Goal: Contribute content: Add original content to the website for others to see

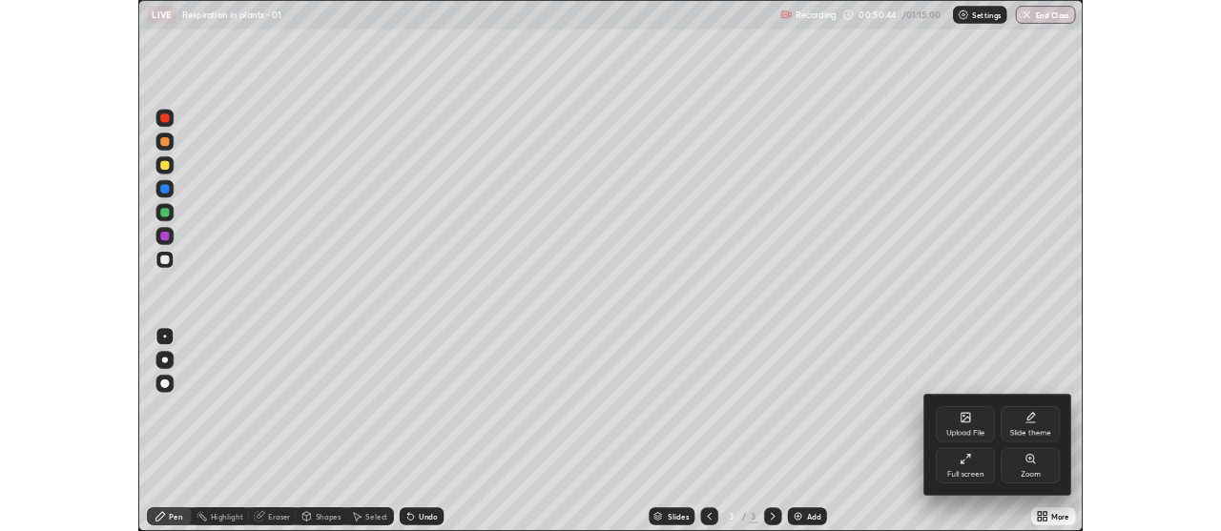
scroll to position [687, 1221]
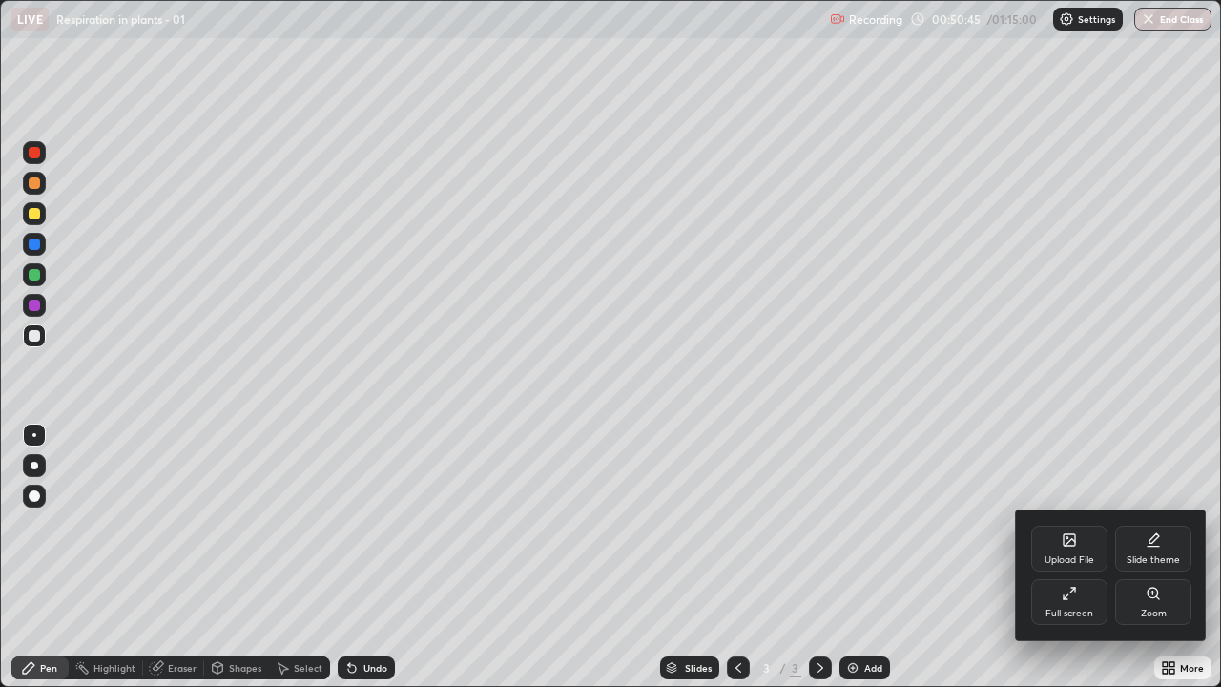
click at [1073, 603] on div "Full screen" at bounding box center [1069, 602] width 76 height 46
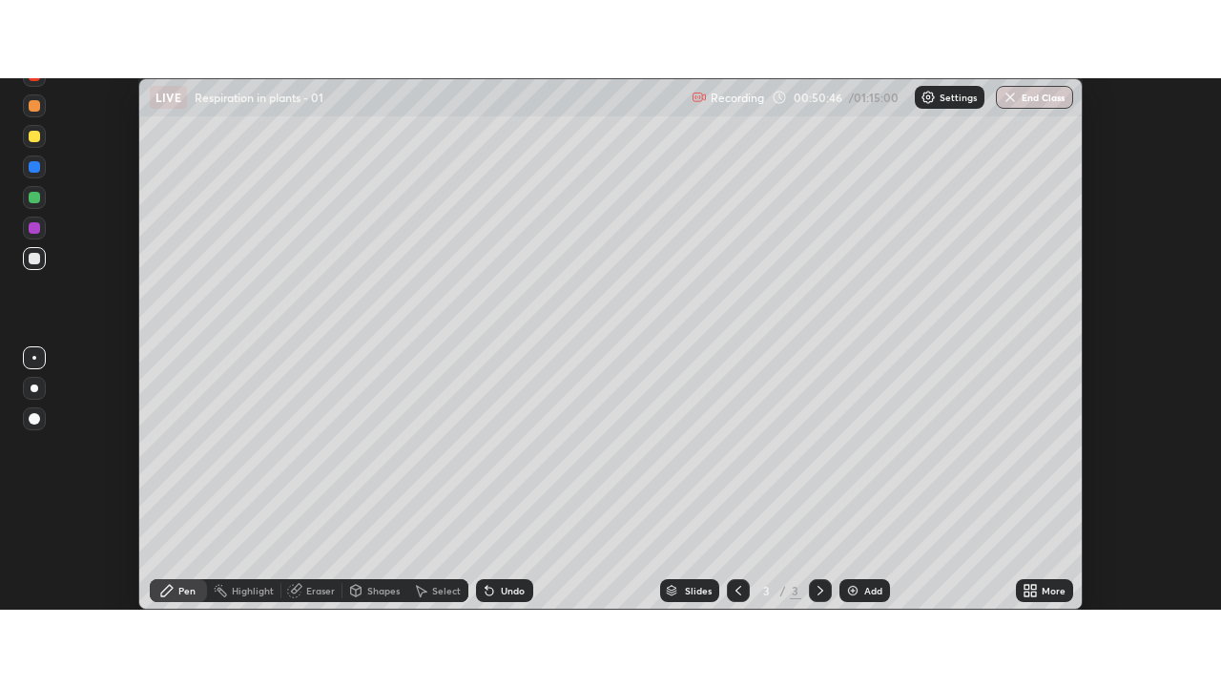
scroll to position [94856, 94166]
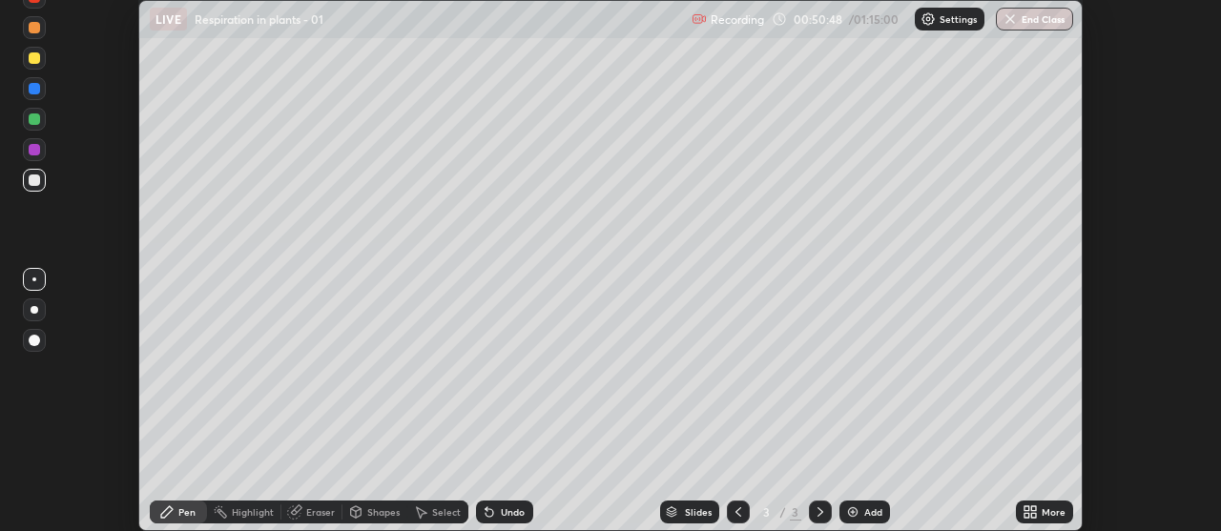
click at [1033, 515] on icon at bounding box center [1033, 515] width 5 height 5
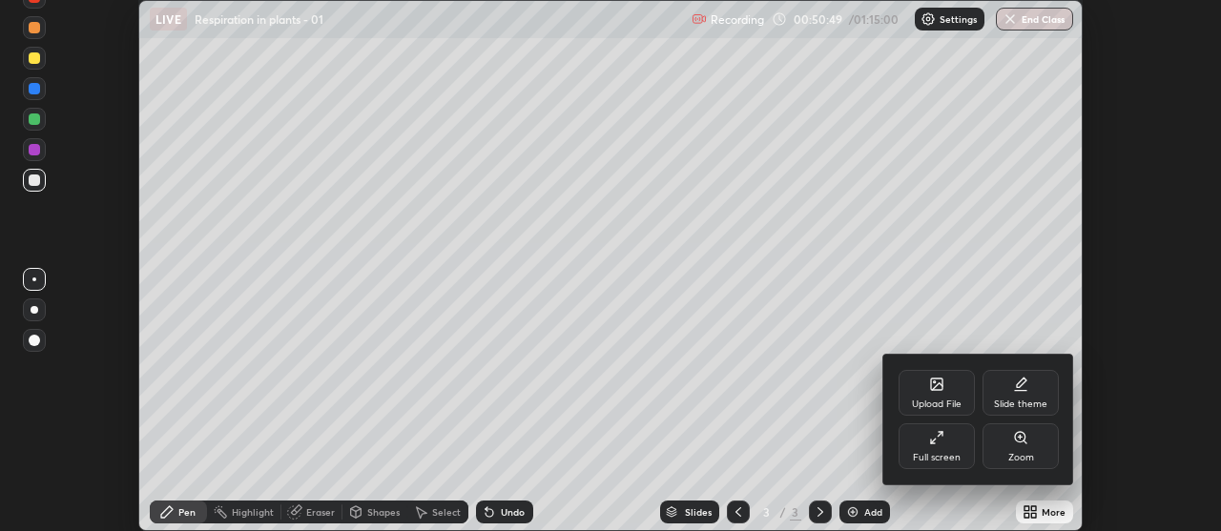
click at [937, 398] on div "Upload File" at bounding box center [937, 393] width 76 height 46
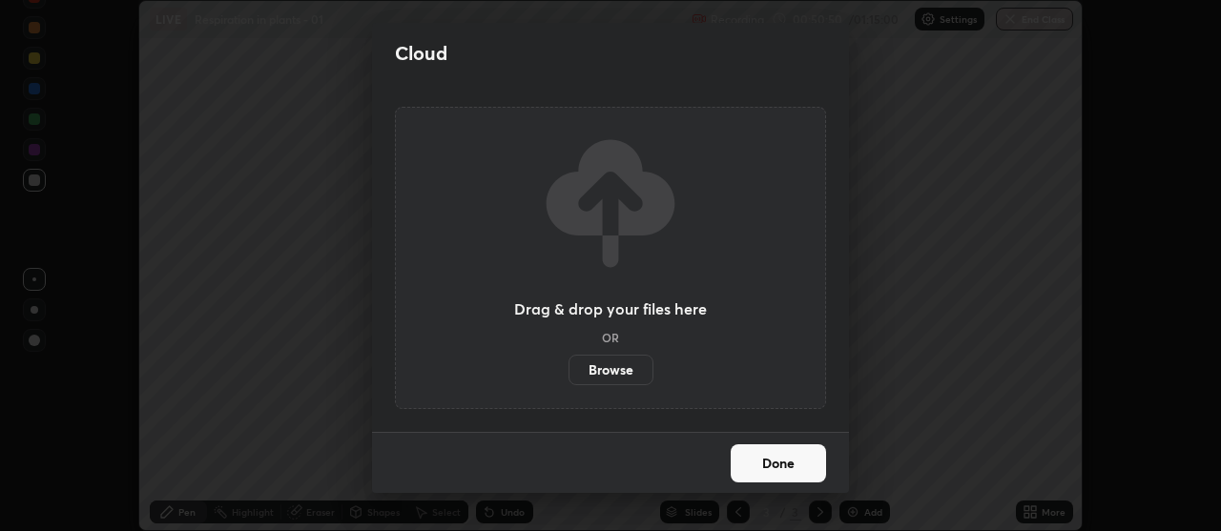
click at [621, 368] on label "Browse" at bounding box center [611, 370] width 85 height 31
click at [569, 368] on input "Browse" at bounding box center [569, 370] width 0 height 31
click at [616, 368] on label "Browse" at bounding box center [611, 370] width 85 height 31
click at [569, 368] on input "Browse" at bounding box center [569, 370] width 0 height 31
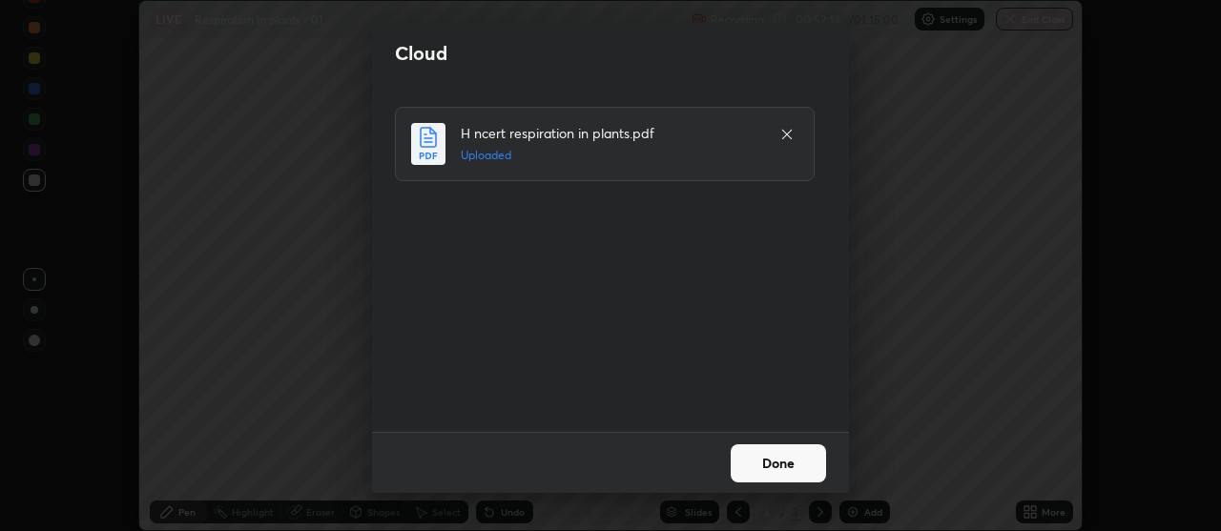
click at [745, 462] on button "Done" at bounding box center [778, 464] width 95 height 38
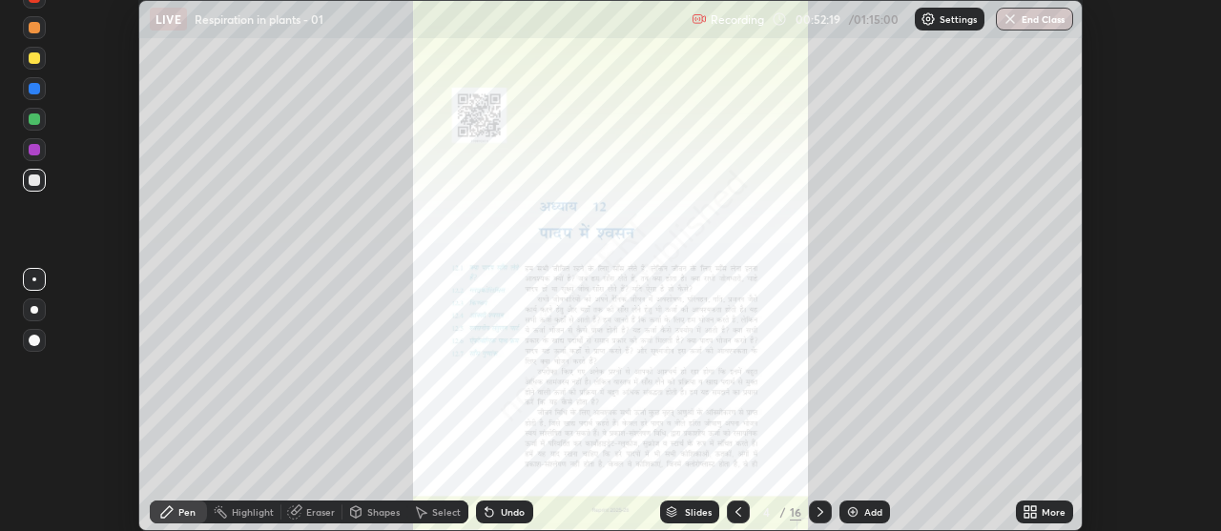
click at [1033, 517] on icon at bounding box center [1033, 515] width 5 height 5
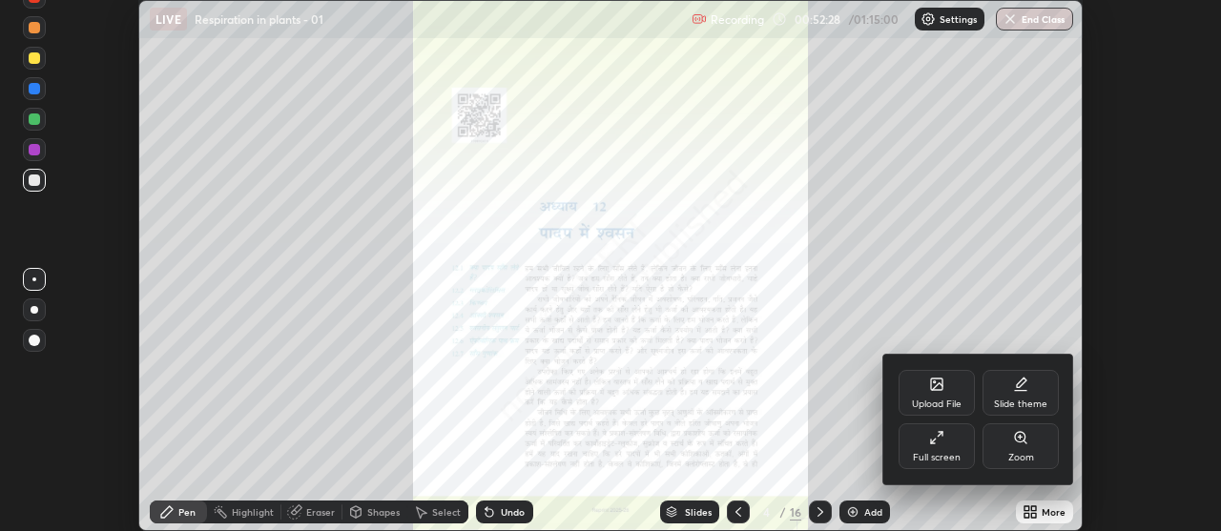
click at [1039, 515] on div at bounding box center [610, 265] width 1221 height 531
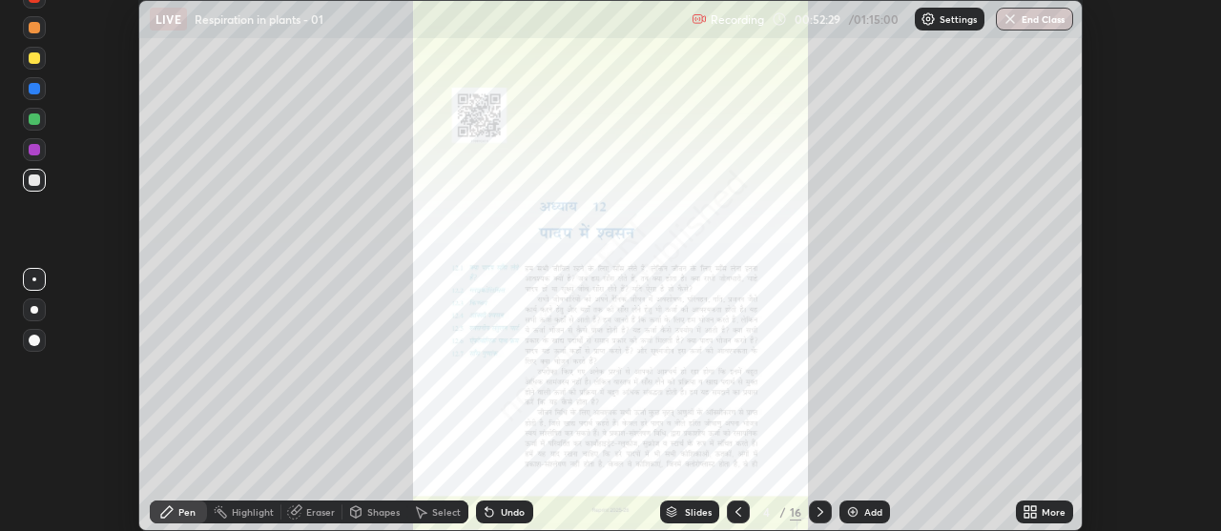
click at [1030, 511] on icon at bounding box center [1030, 512] width 15 height 15
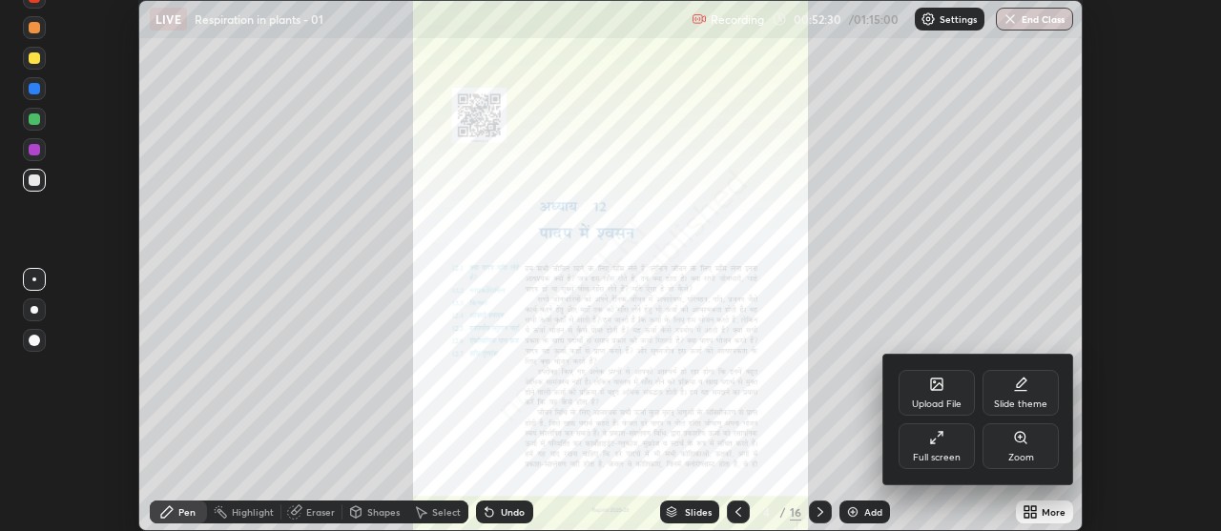
click at [954, 448] on div "Full screen" at bounding box center [937, 447] width 76 height 46
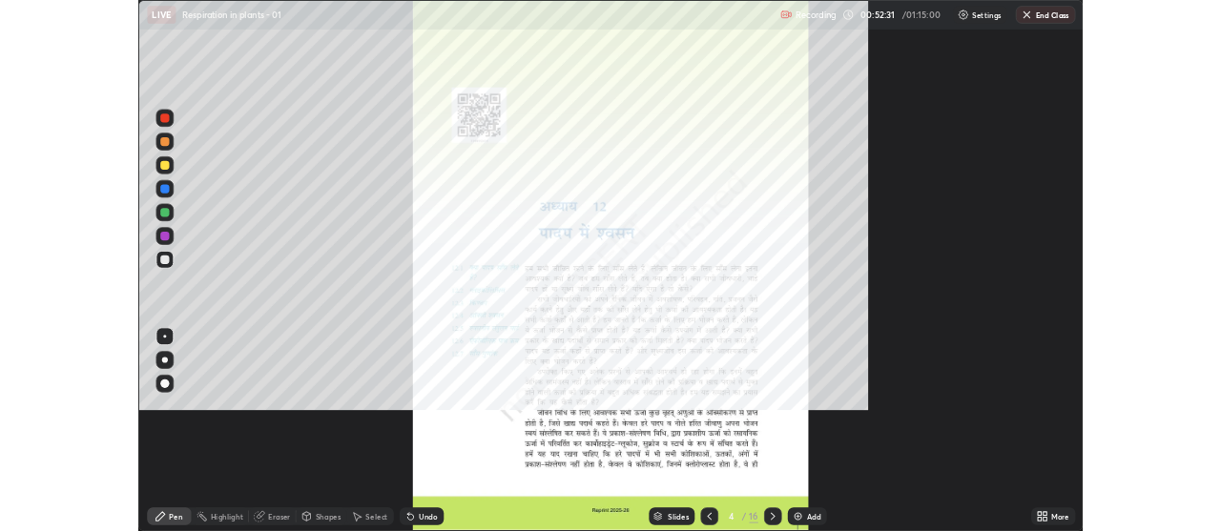
scroll to position [687, 1221]
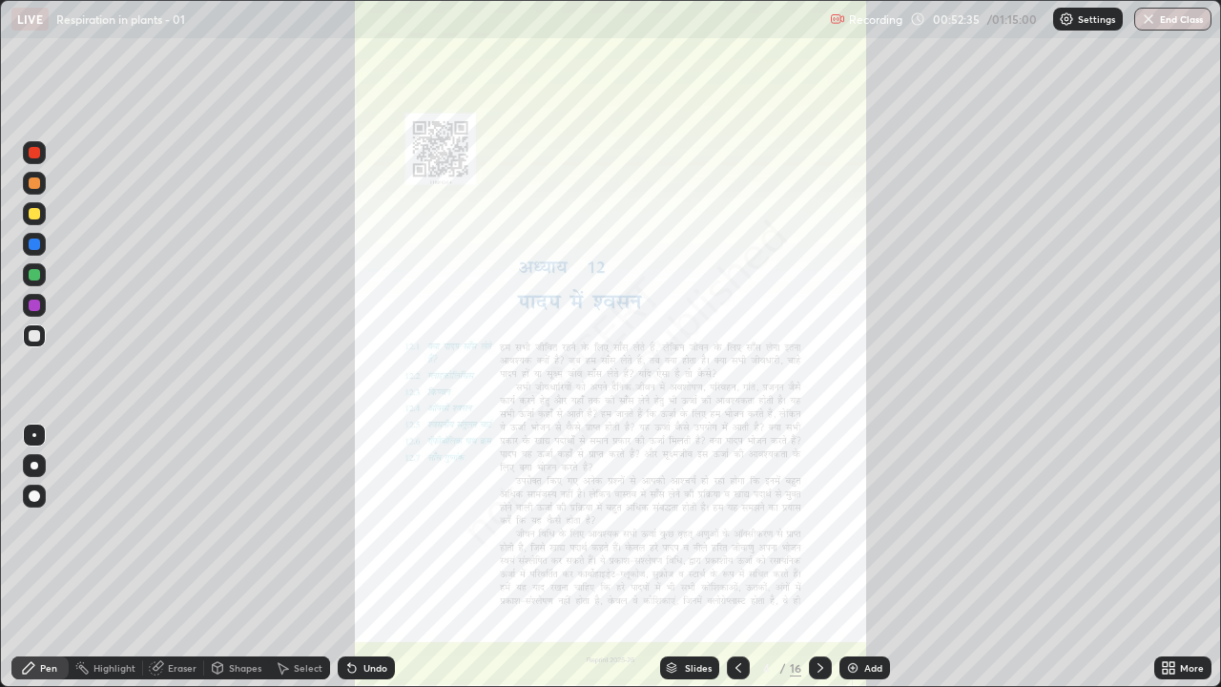
click at [1171, 664] on icon at bounding box center [1171, 664] width 5 height 5
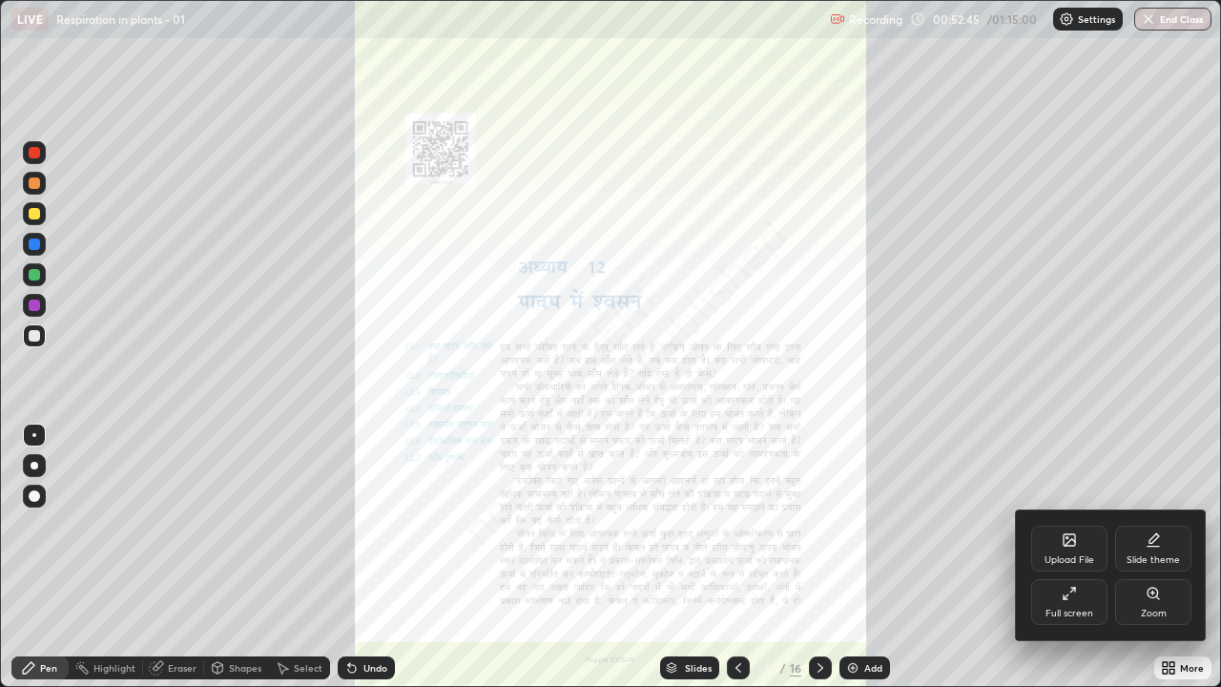
click at [1139, 600] on div "Zoom" at bounding box center [1153, 602] width 76 height 46
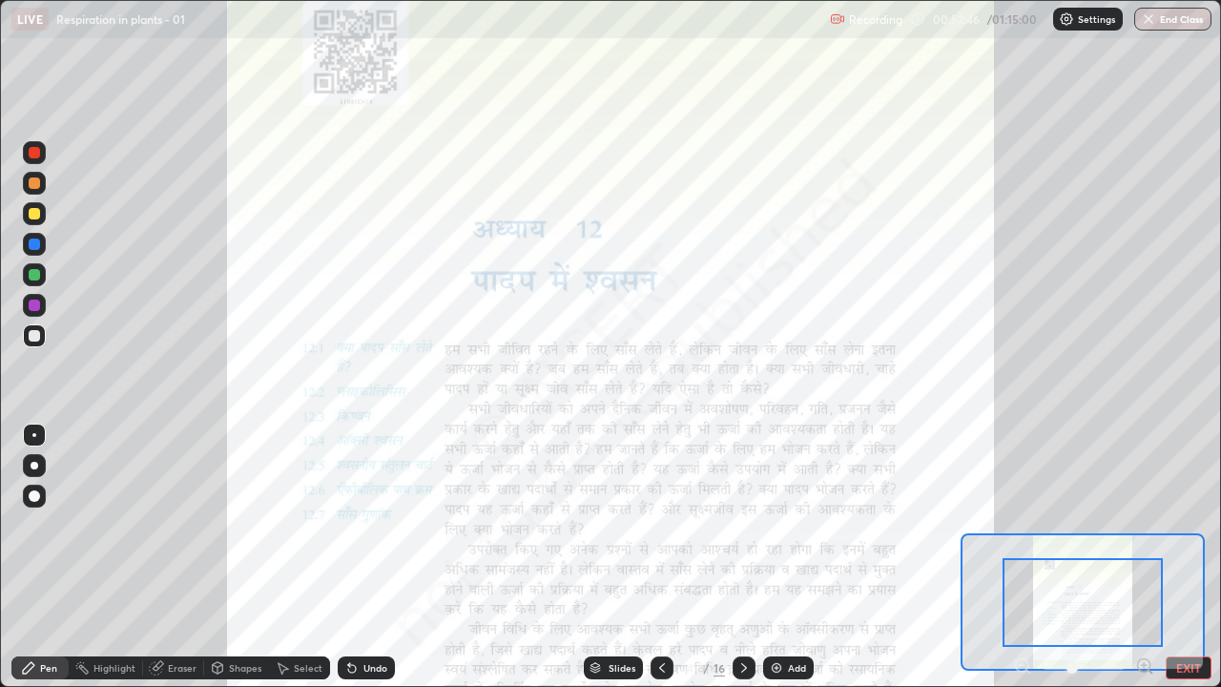
click at [1144, 665] on icon at bounding box center [1144, 665] width 5 height 0
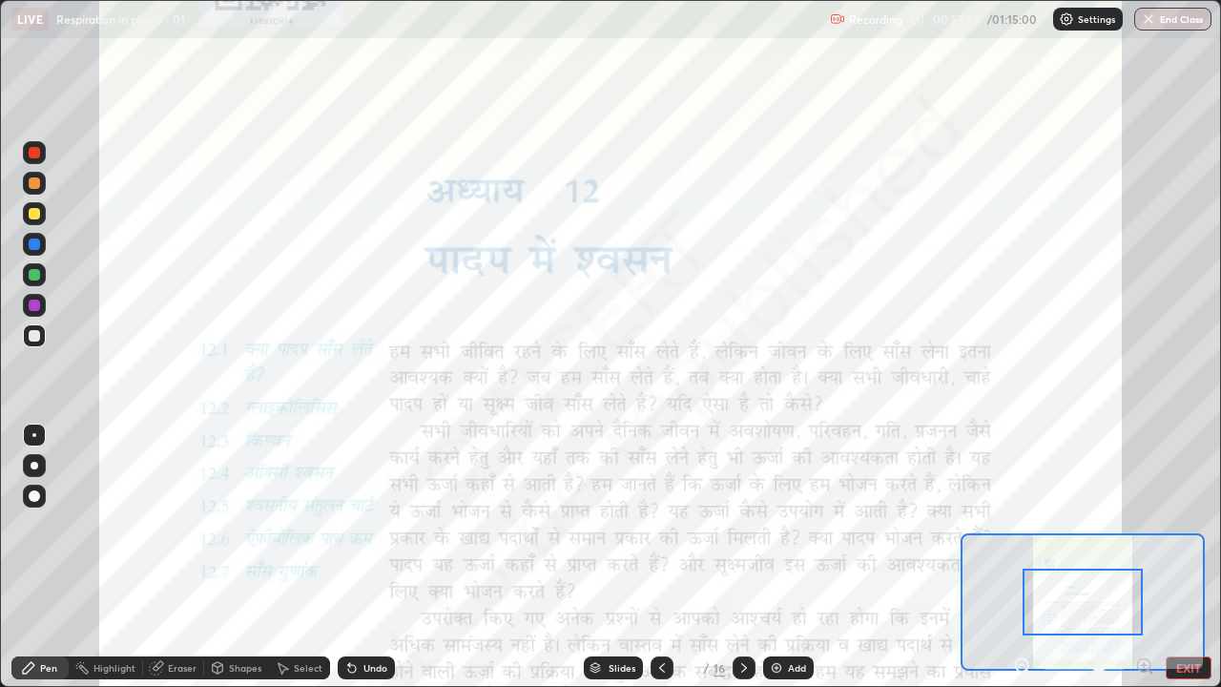
click at [1144, 665] on icon at bounding box center [1144, 665] width 5 height 0
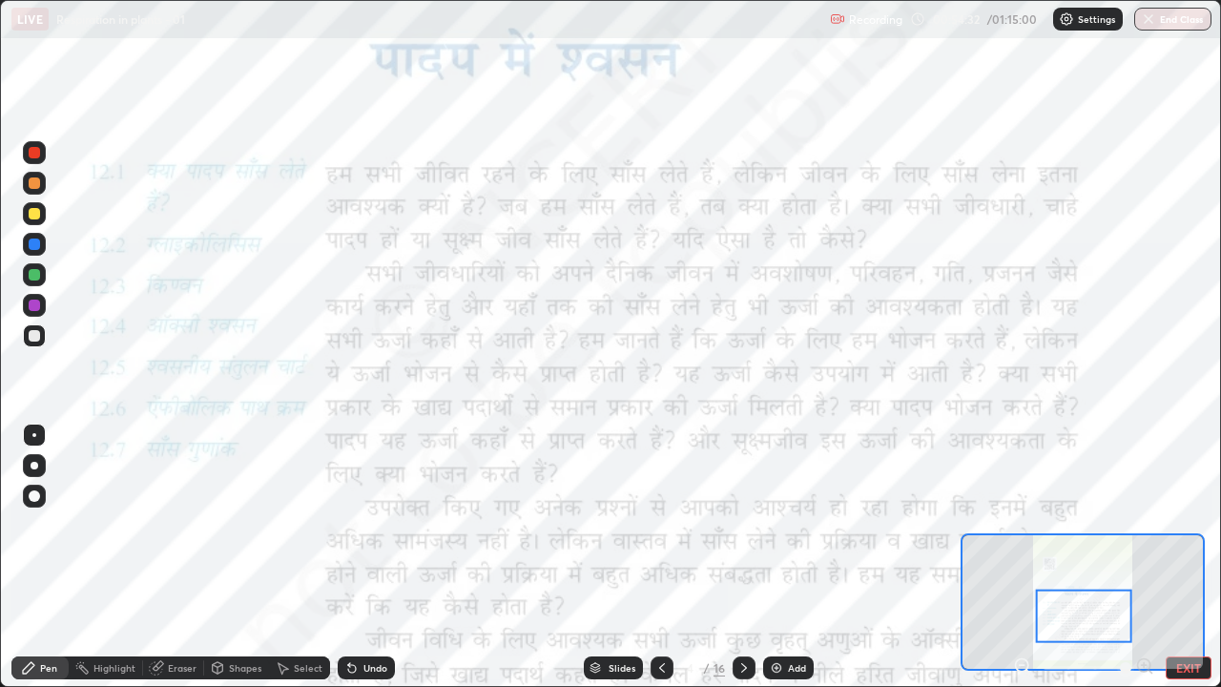
click at [33, 465] on div at bounding box center [35, 466] width 8 height 8
click at [36, 301] on div at bounding box center [34, 305] width 11 height 11
click at [31, 425] on div at bounding box center [34, 435] width 23 height 23
click at [369, 674] on div "Undo" at bounding box center [366, 667] width 57 height 23
click at [376, 676] on div "Undo" at bounding box center [366, 667] width 57 height 23
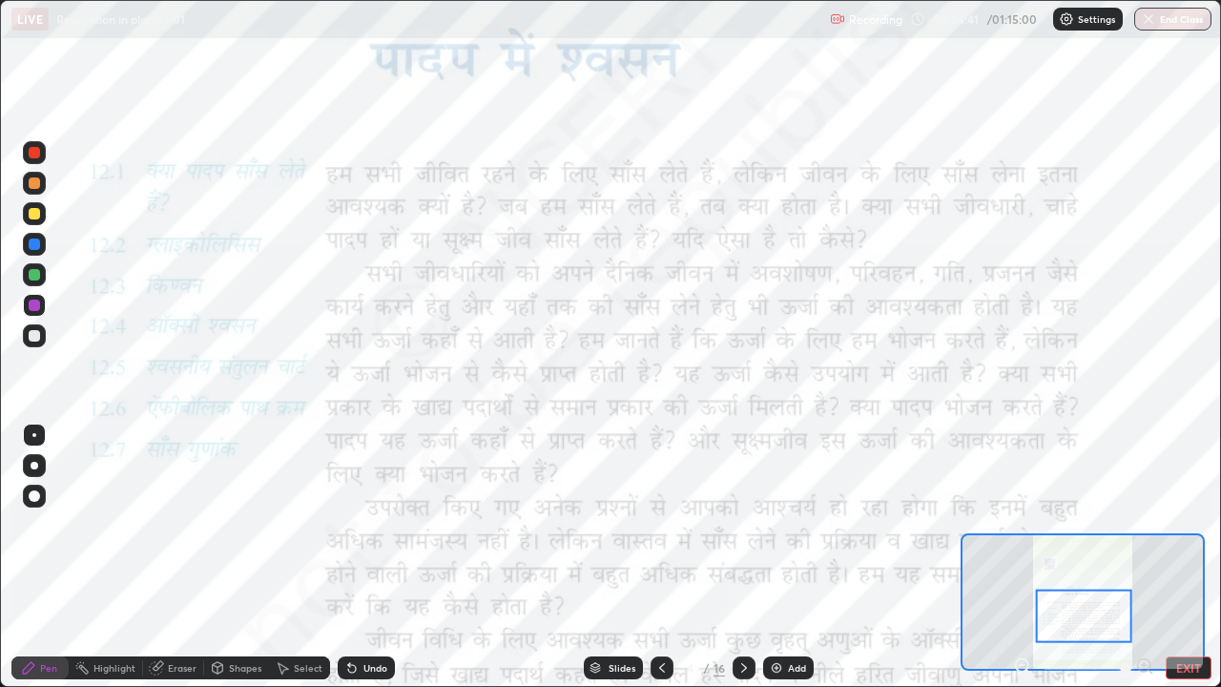
click at [376, 676] on div "Undo" at bounding box center [366, 667] width 57 height 23
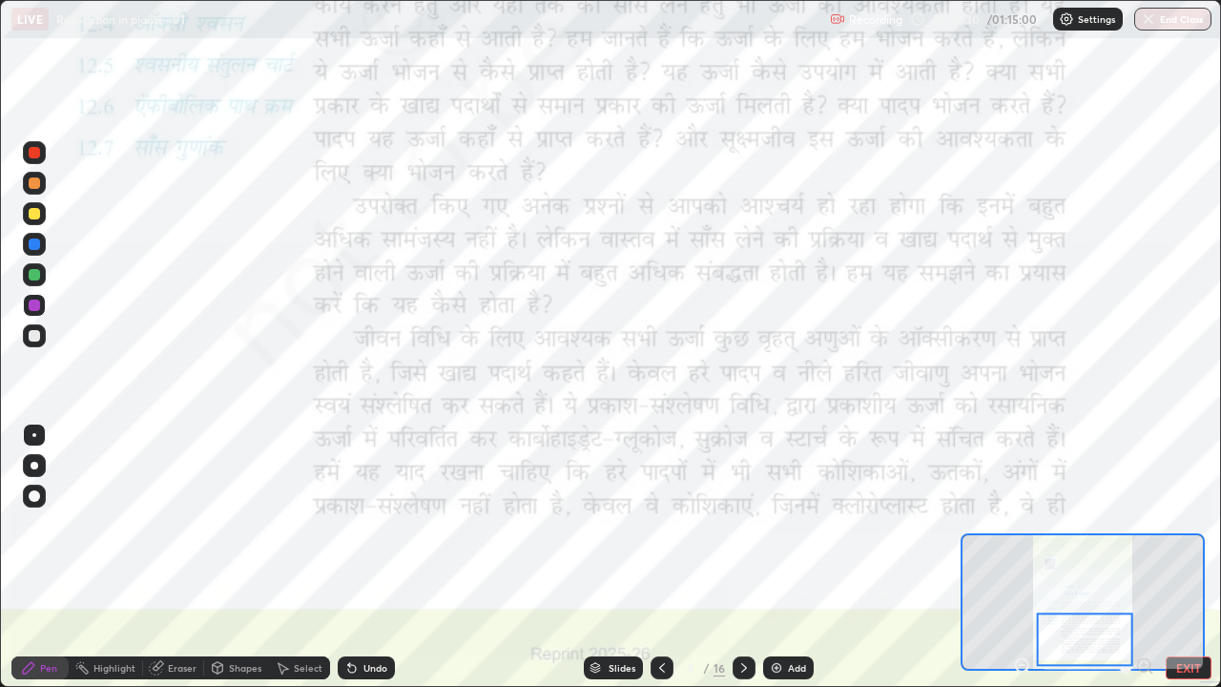
click at [784, 672] on div "Add" at bounding box center [788, 667] width 51 height 23
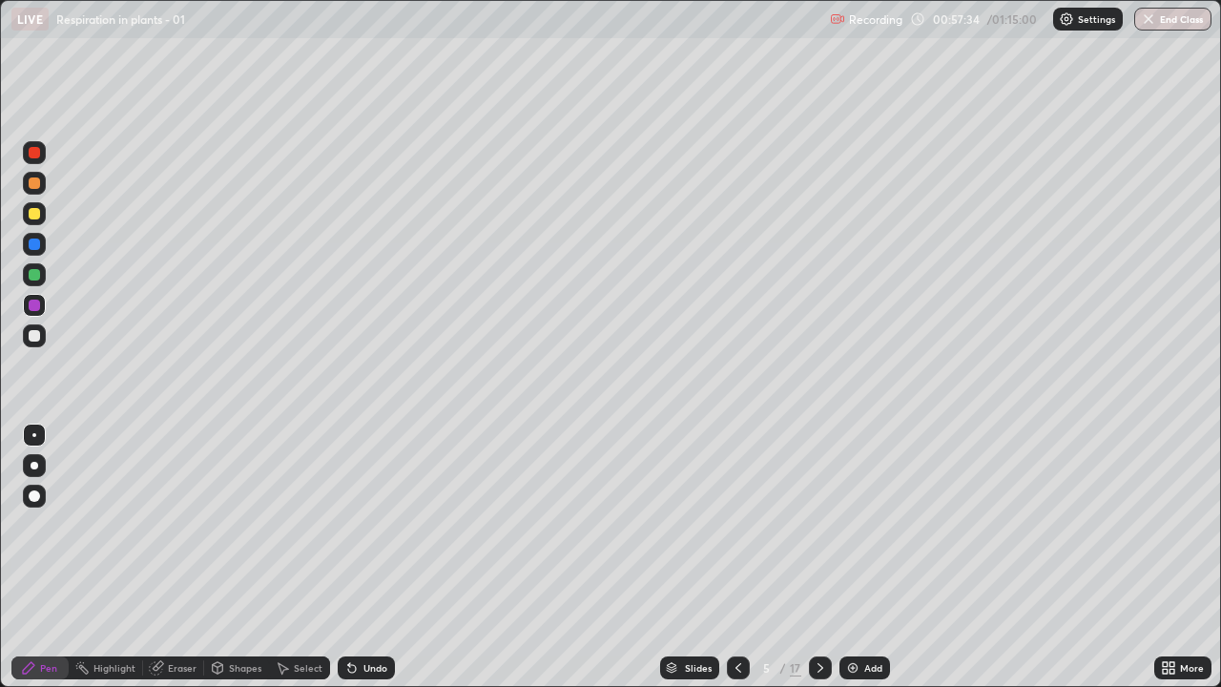
click at [359, 676] on div "Undo" at bounding box center [366, 667] width 57 height 23
click at [363, 671] on div "Undo" at bounding box center [375, 668] width 24 height 10
click at [33, 465] on div at bounding box center [35, 466] width 8 height 8
click at [300, 660] on div "Select" at bounding box center [299, 667] width 61 height 23
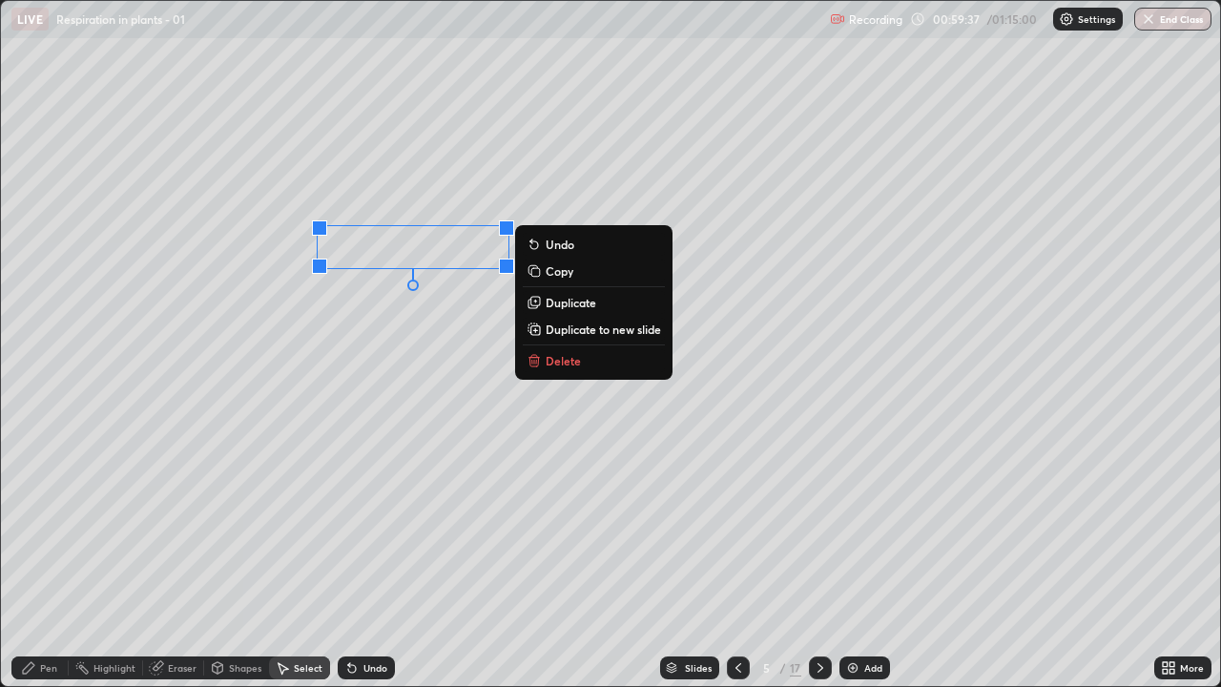
click at [560, 307] on p "Duplicate" at bounding box center [571, 302] width 51 height 15
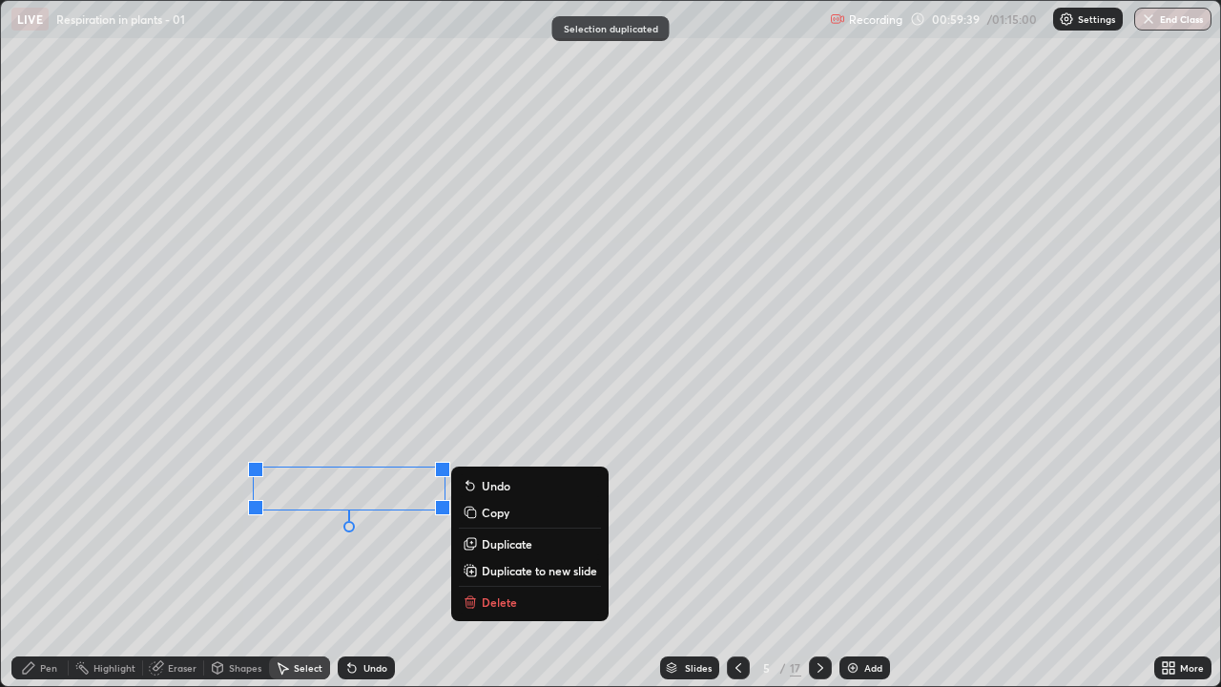
click at [368, 558] on div "0 ° Undo Copy Duplicate Duplicate to new slide Delete" at bounding box center [610, 343] width 1219 height 685
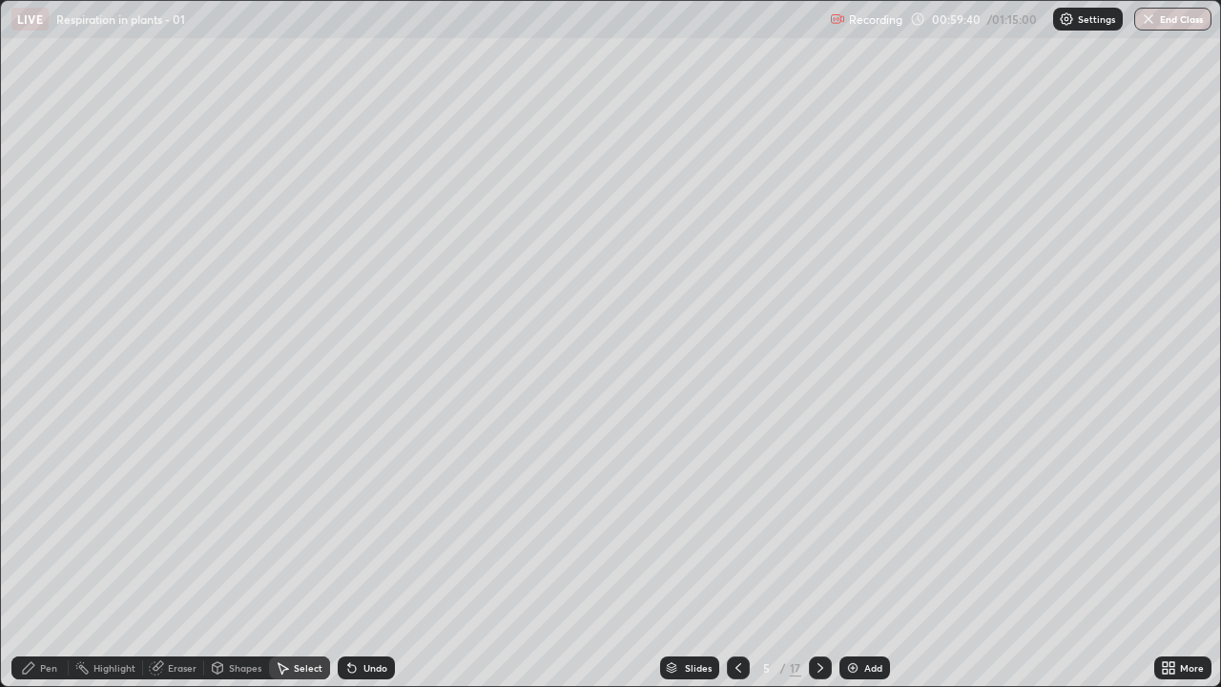
click at [45, 661] on div "Pen" at bounding box center [39, 667] width 57 height 23
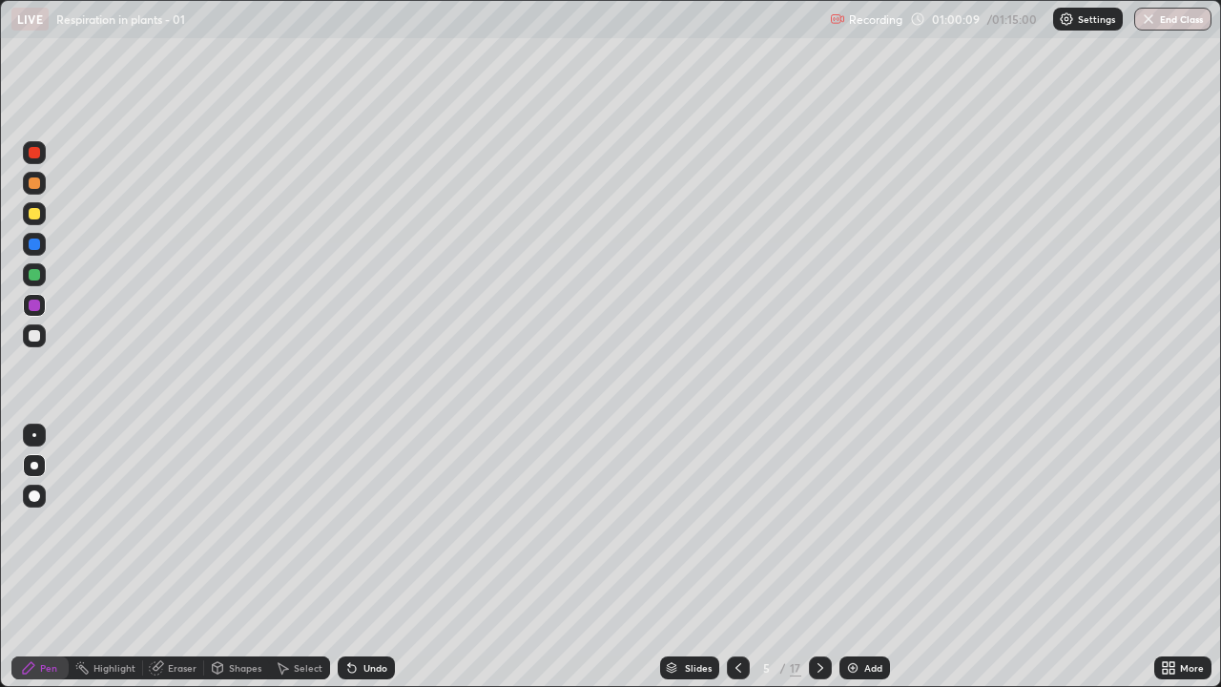
click at [736, 665] on icon at bounding box center [738, 668] width 6 height 10
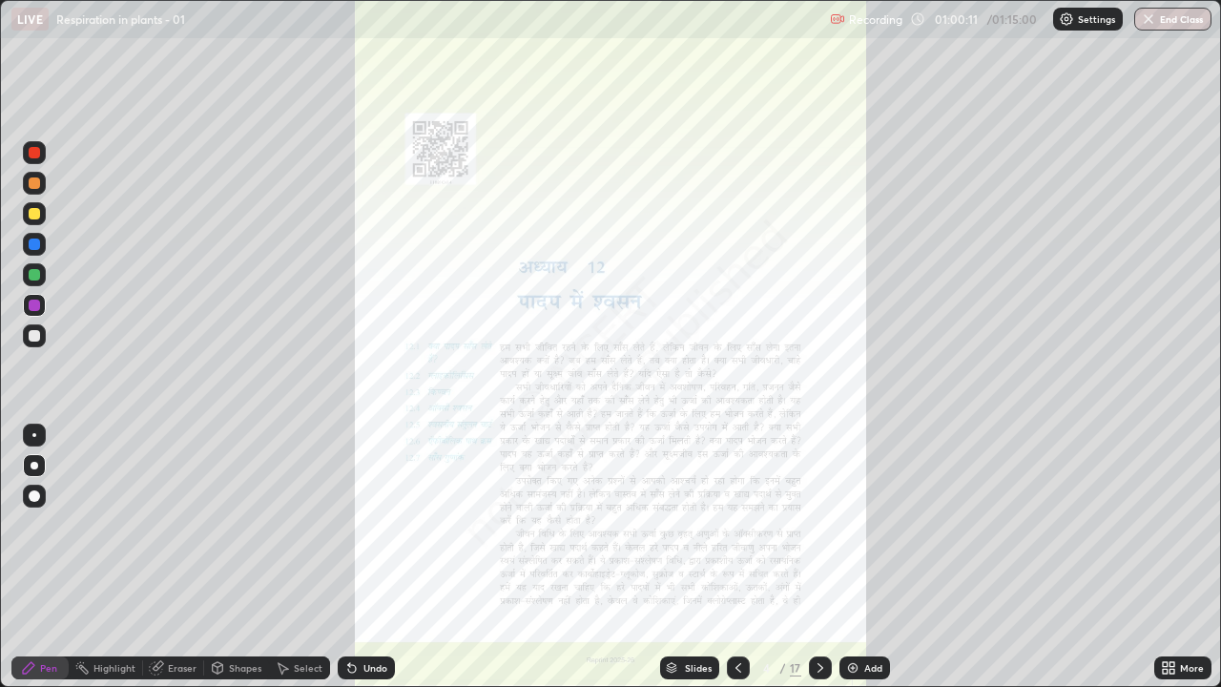
click at [1171, 671] on icon at bounding box center [1171, 671] width 5 height 5
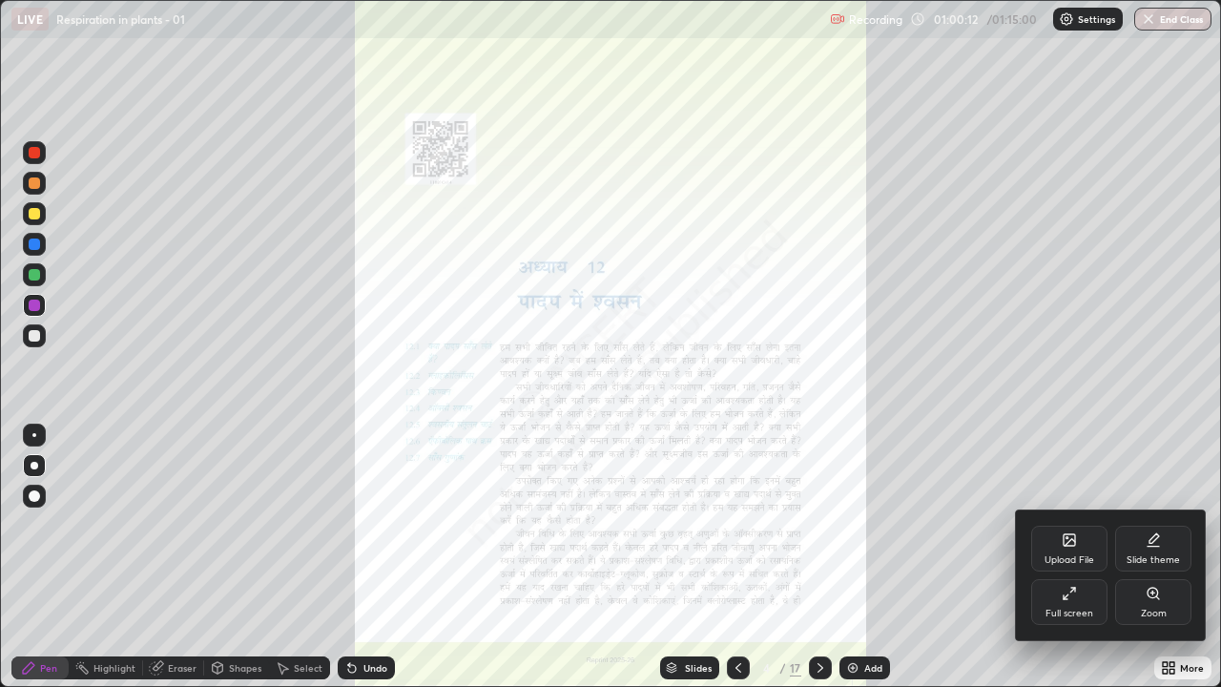
click at [1158, 596] on icon at bounding box center [1153, 593] width 15 height 15
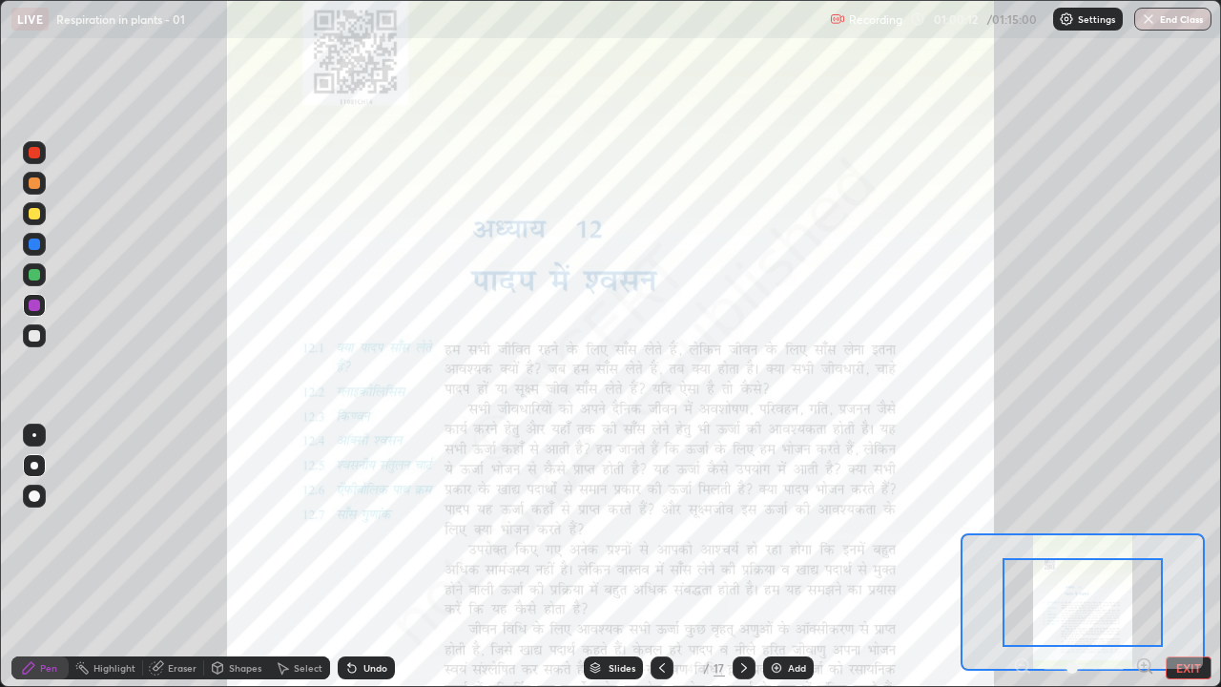
click at [1144, 665] on icon at bounding box center [1144, 665] width 5 height 0
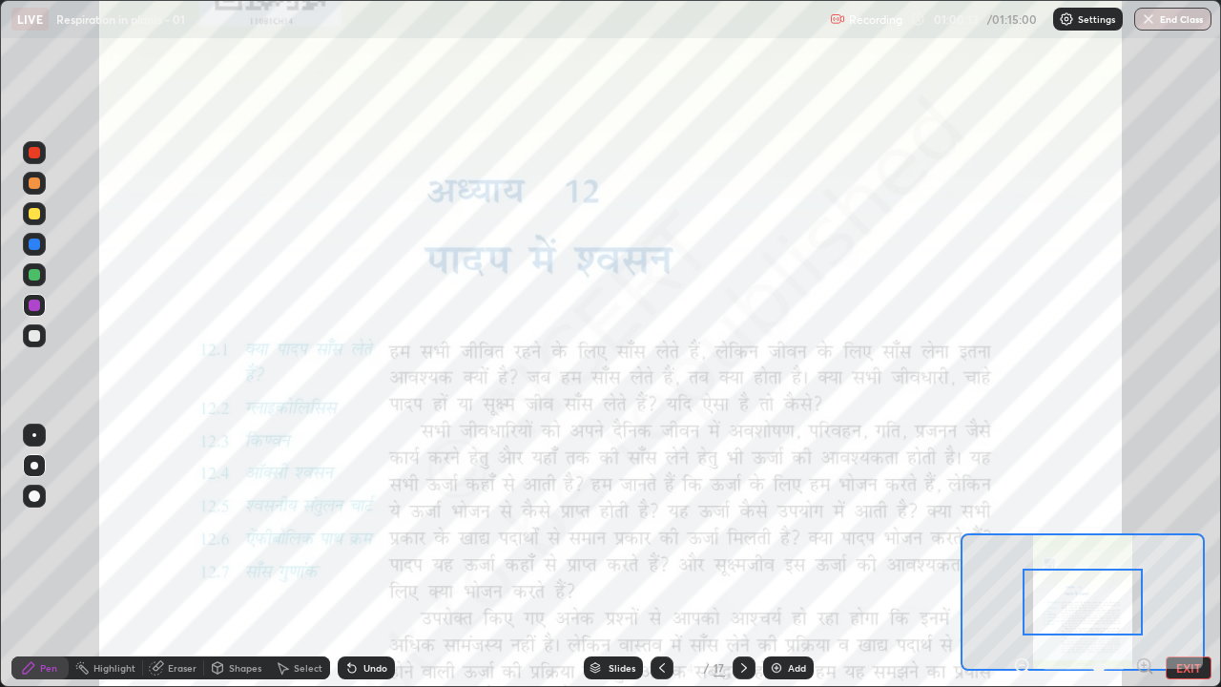
click at [1144, 665] on icon at bounding box center [1144, 665] width 5 height 0
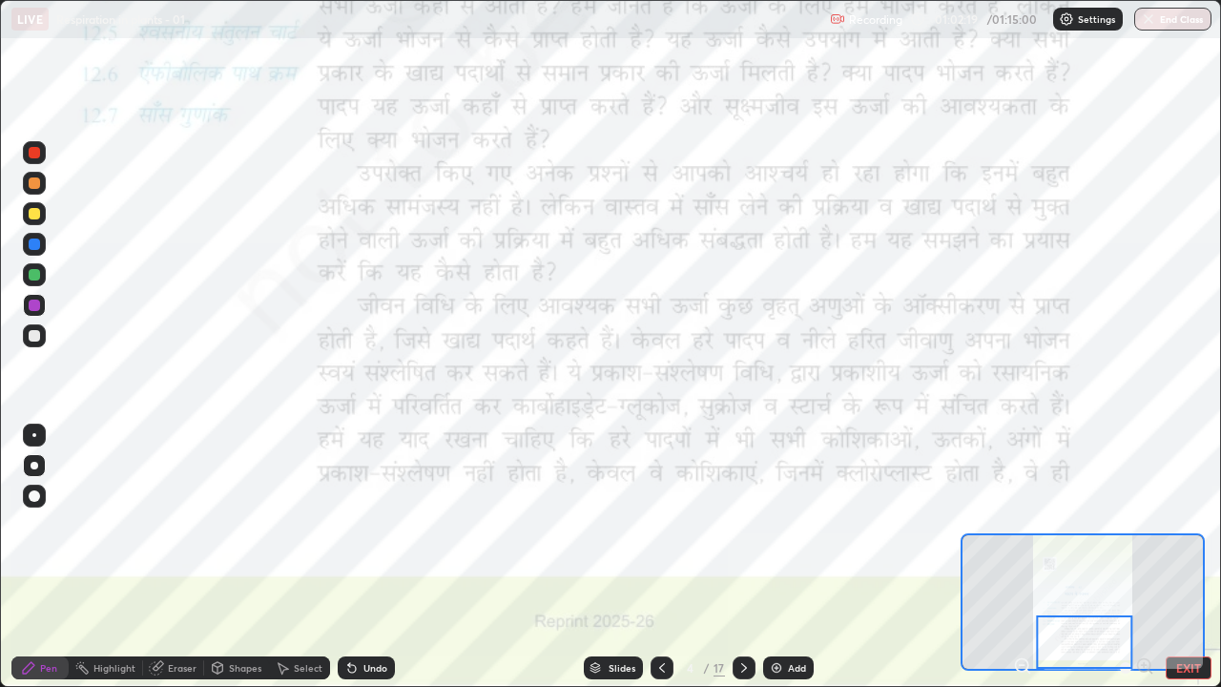
click at [742, 668] on icon at bounding box center [743, 667] width 15 height 15
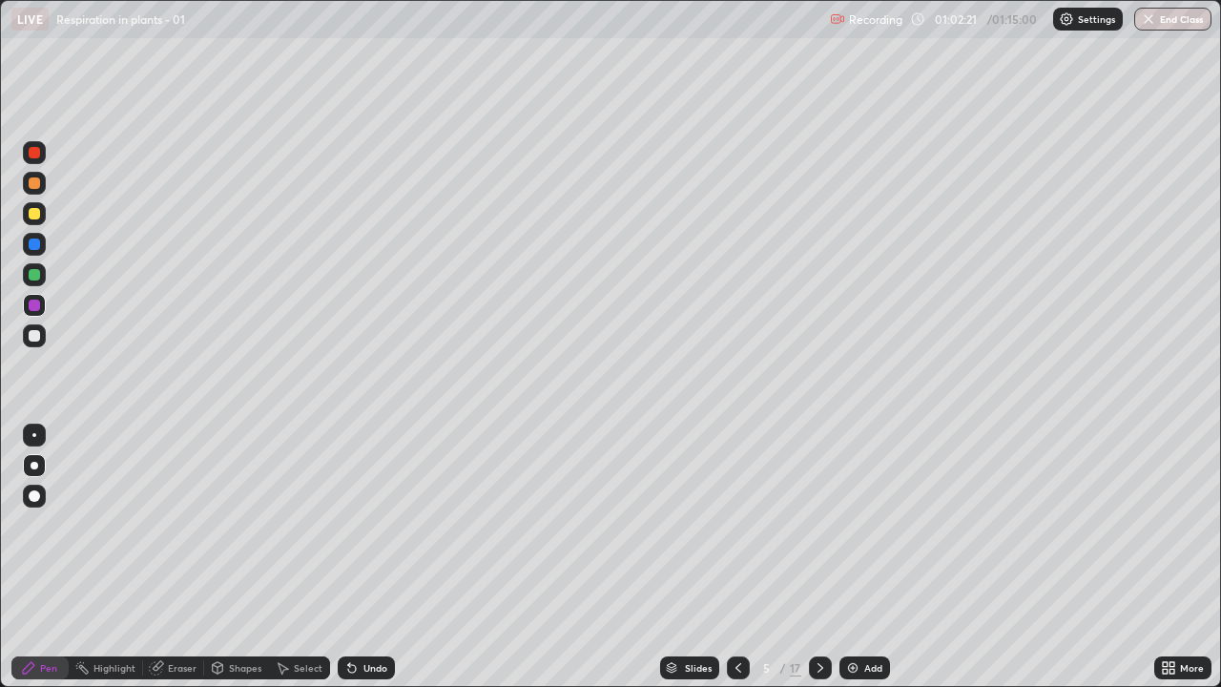
click at [818, 670] on icon at bounding box center [820, 668] width 6 height 10
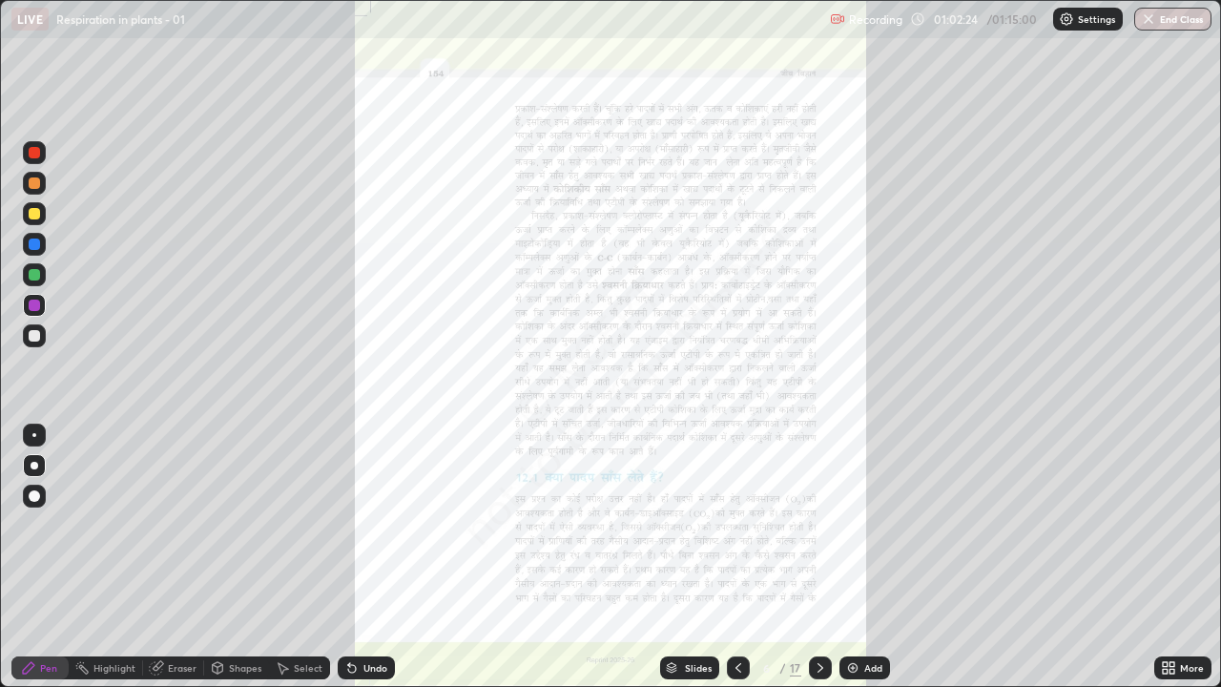
click at [1169, 672] on icon at bounding box center [1171, 671] width 5 height 5
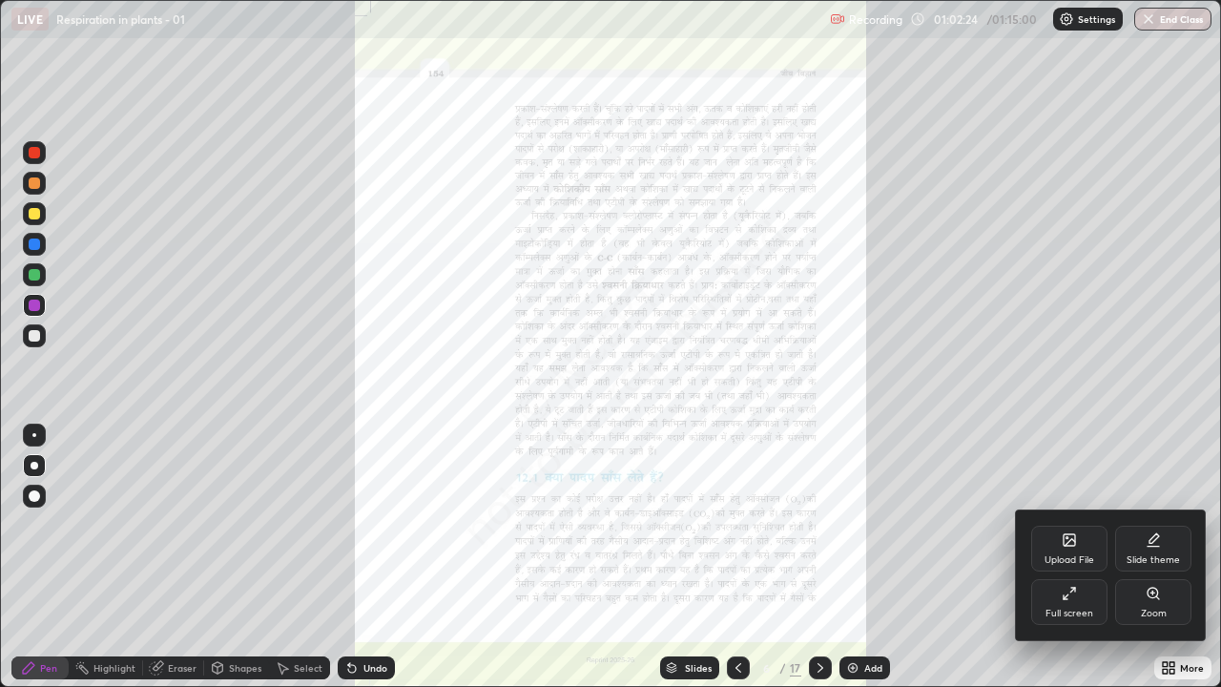
click at [1168, 601] on div "Zoom" at bounding box center [1153, 602] width 76 height 46
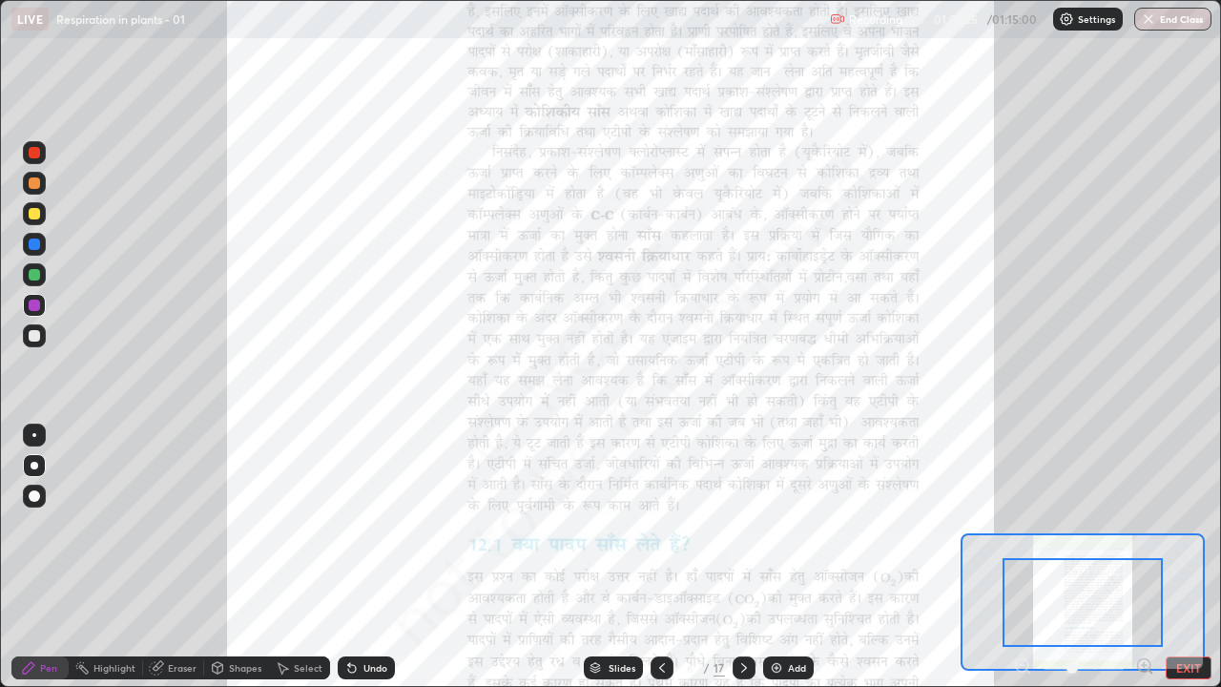
click at [1144, 665] on icon at bounding box center [1144, 665] width 5 height 0
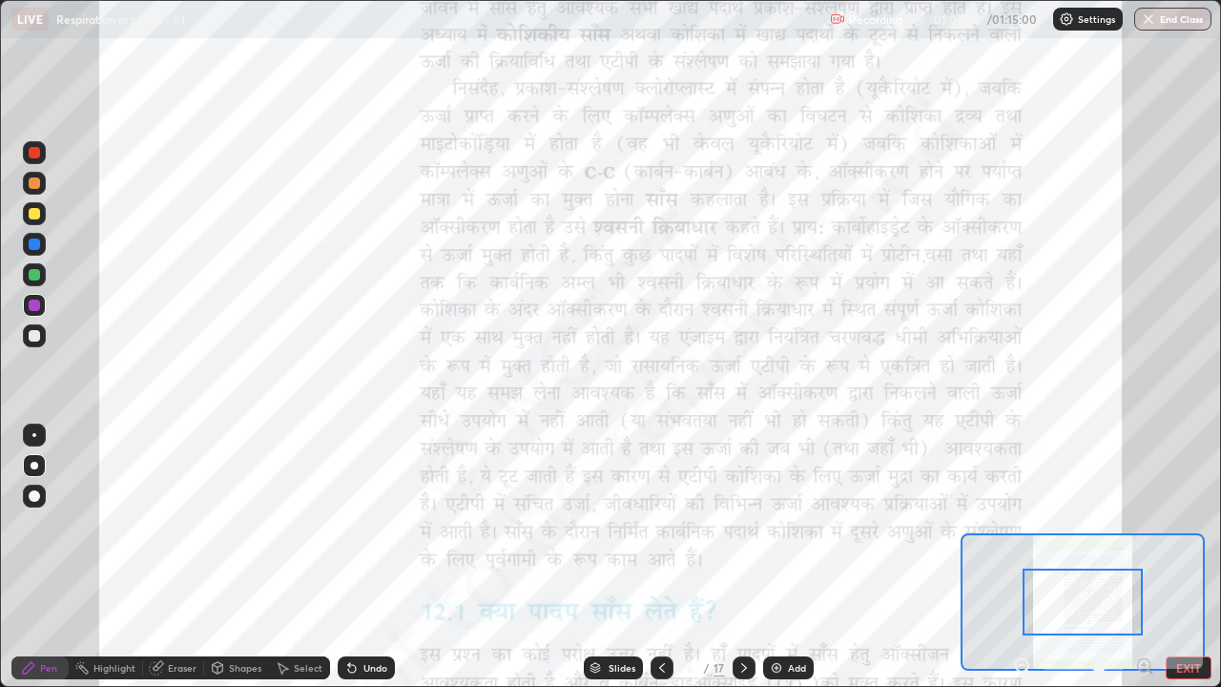
click at [1144, 665] on icon at bounding box center [1144, 665] width 5 height 0
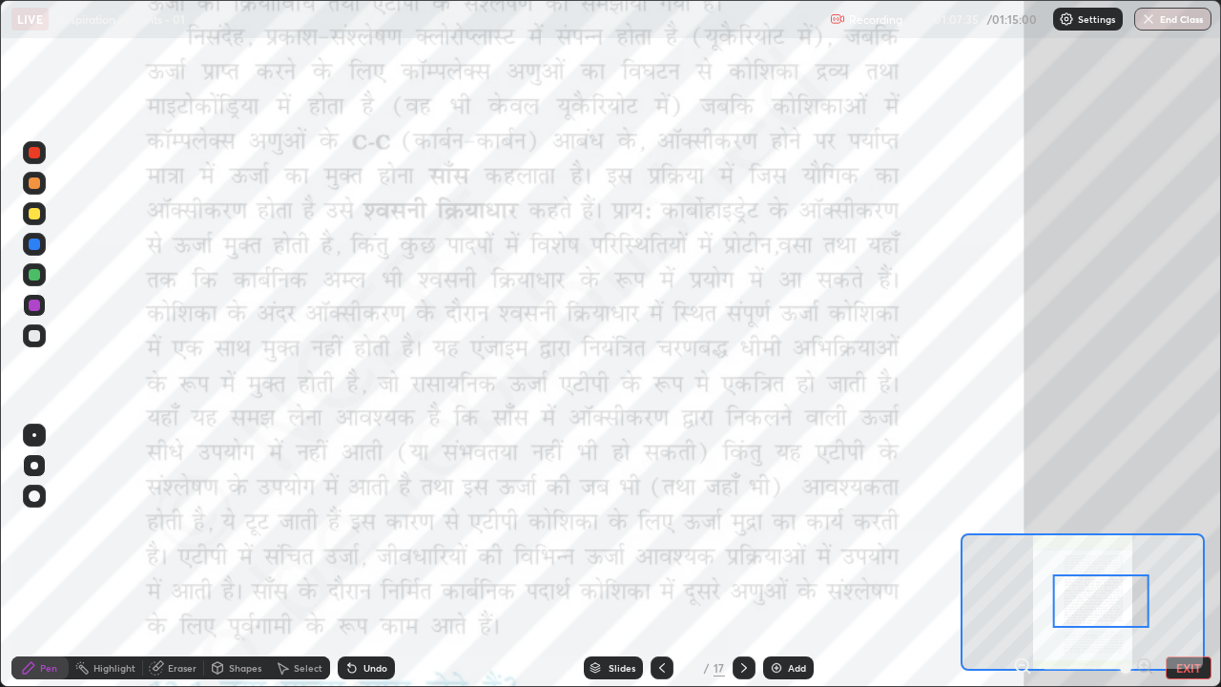
click at [659, 659] on div at bounding box center [662, 667] width 23 height 23
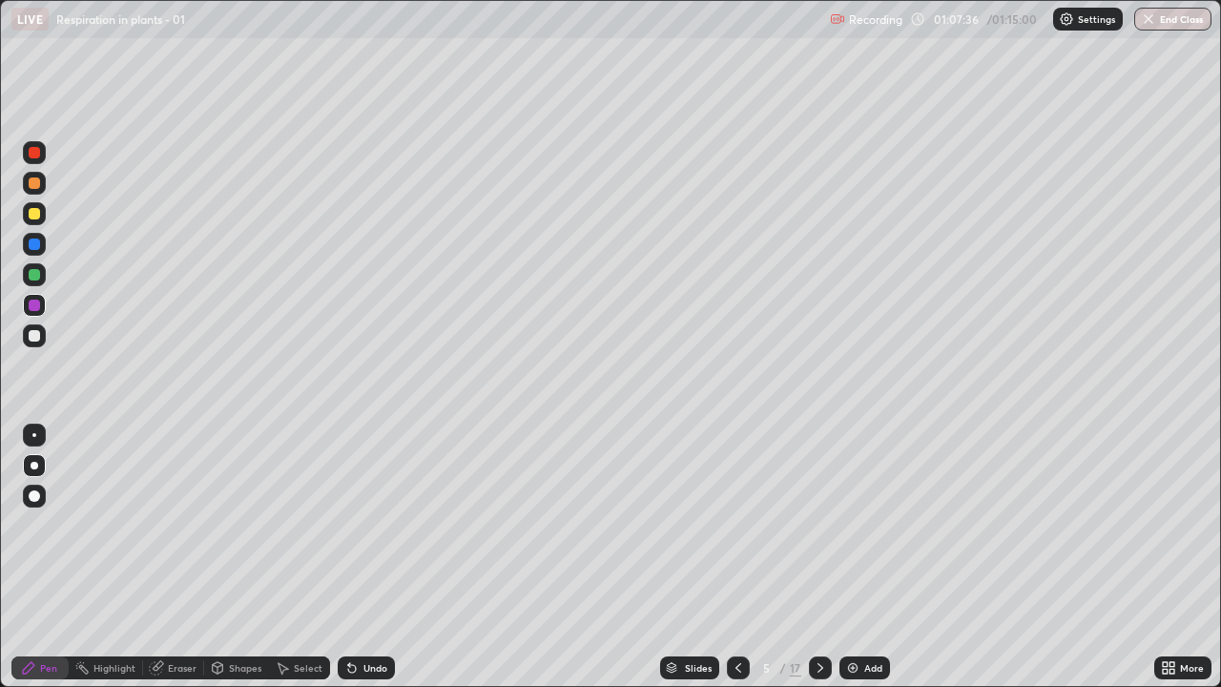
click at [809, 672] on div at bounding box center [820, 667] width 23 height 23
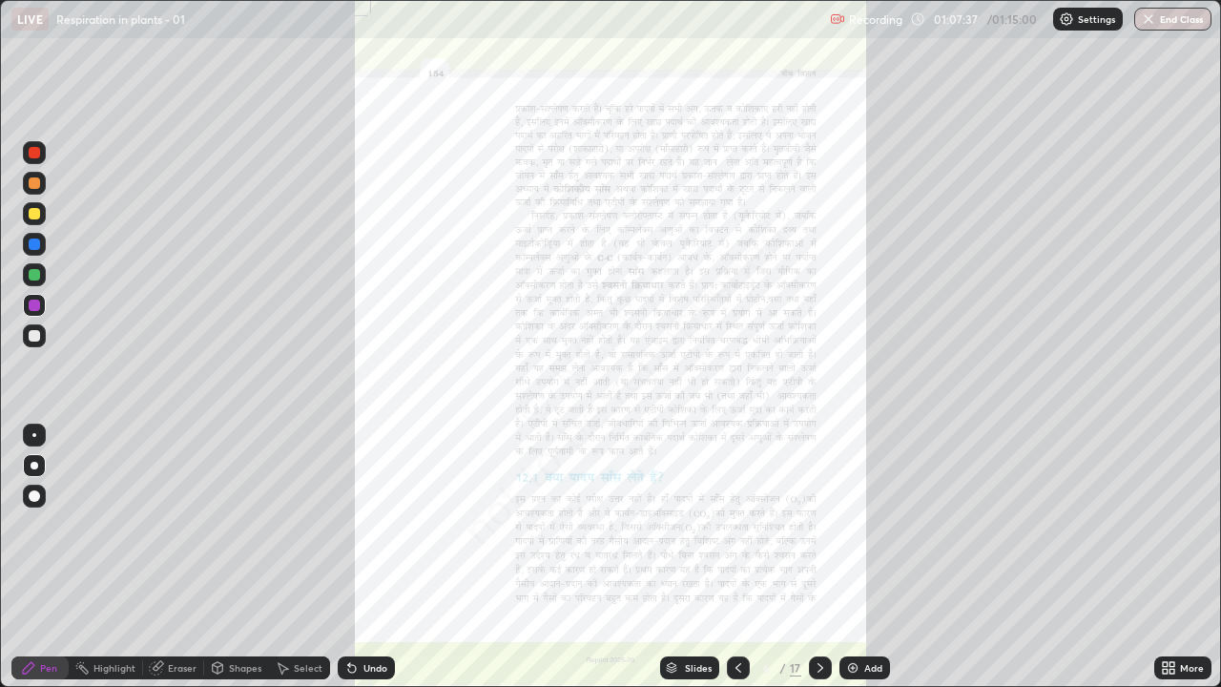
click at [1171, 664] on icon at bounding box center [1171, 664] width 5 height 5
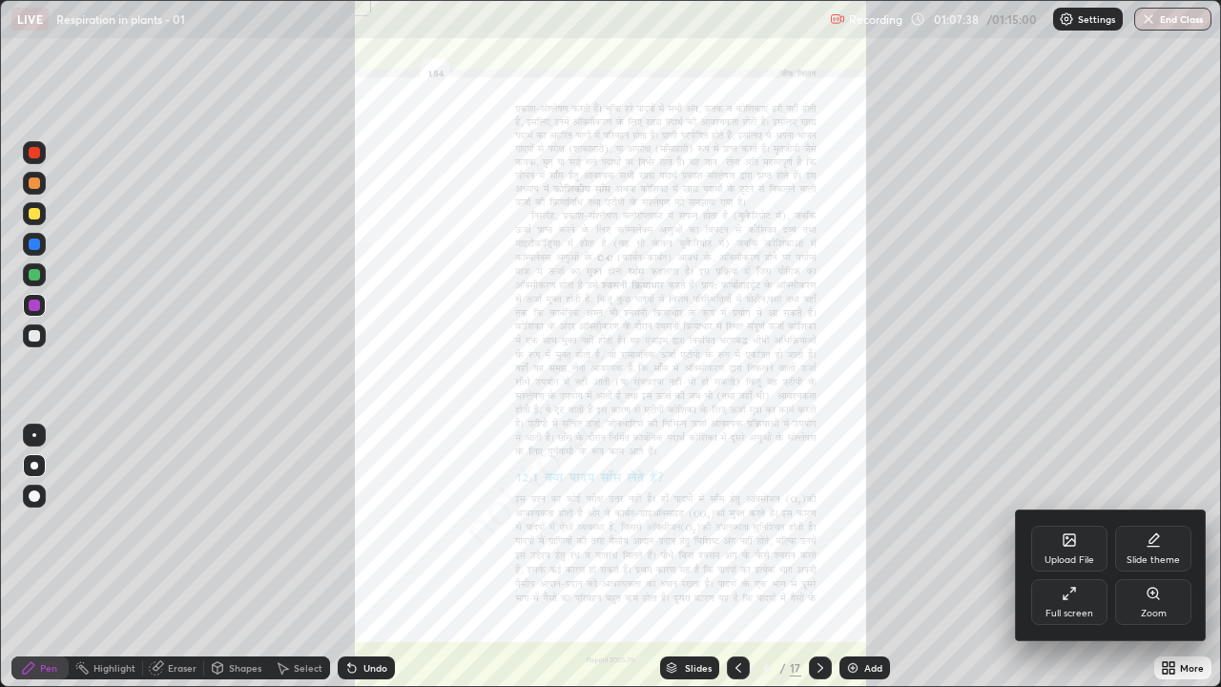
click at [1160, 622] on div "Zoom" at bounding box center [1153, 602] width 76 height 46
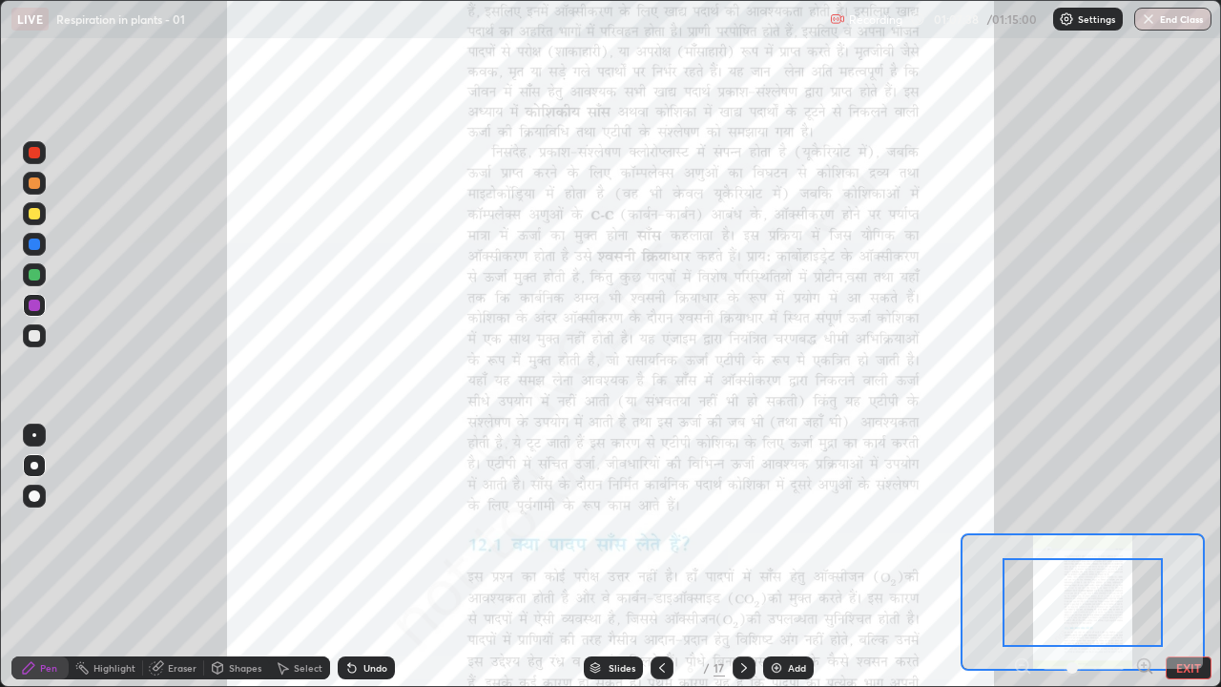
click at [1148, 670] on icon at bounding box center [1150, 672] width 4 height 4
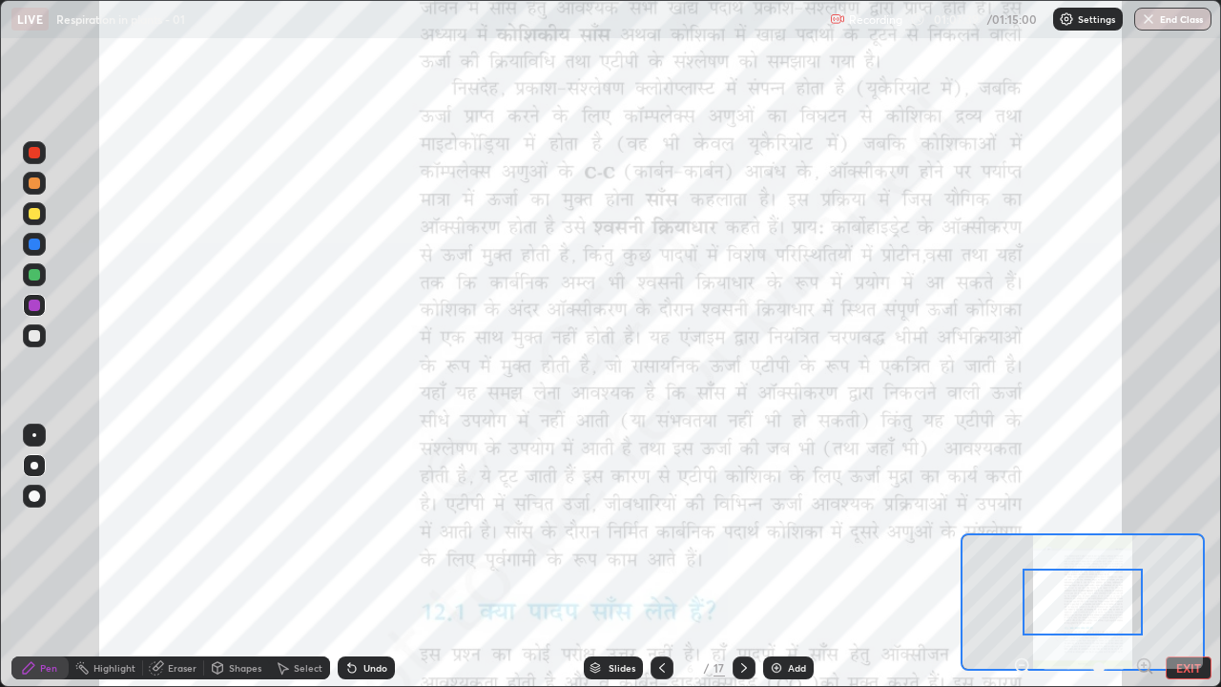
click at [1146, 667] on icon at bounding box center [1144, 665] width 19 height 19
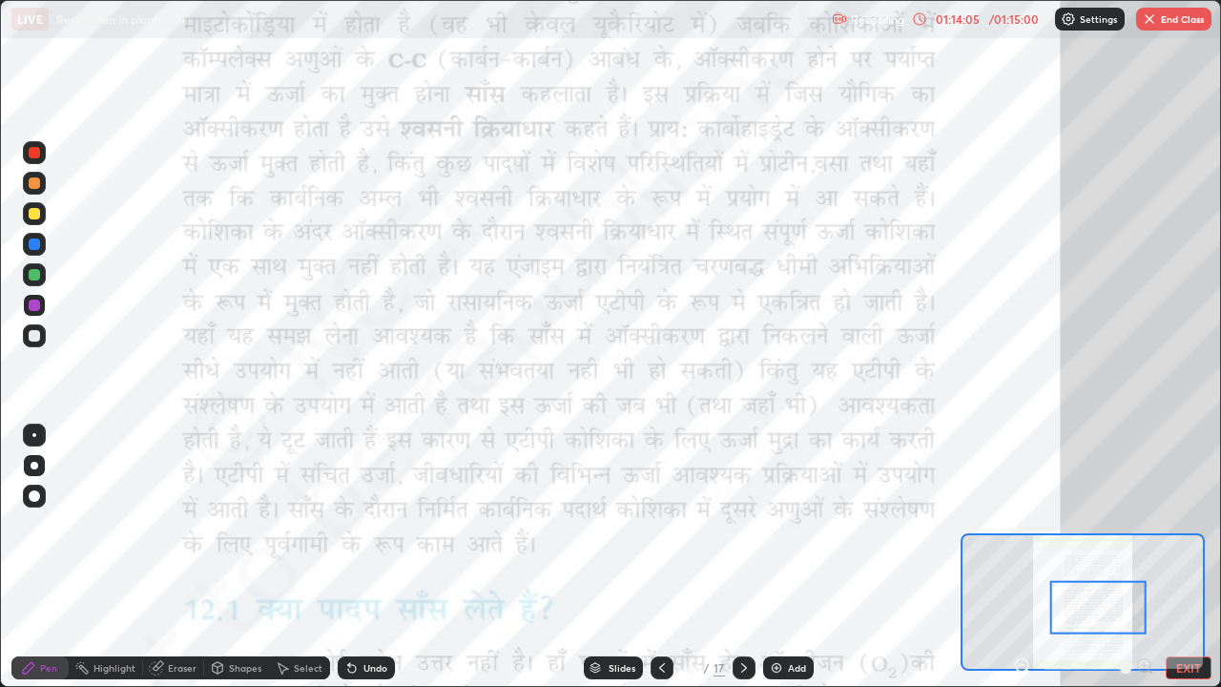
click at [1160, 25] on button "End Class" at bounding box center [1173, 19] width 75 height 23
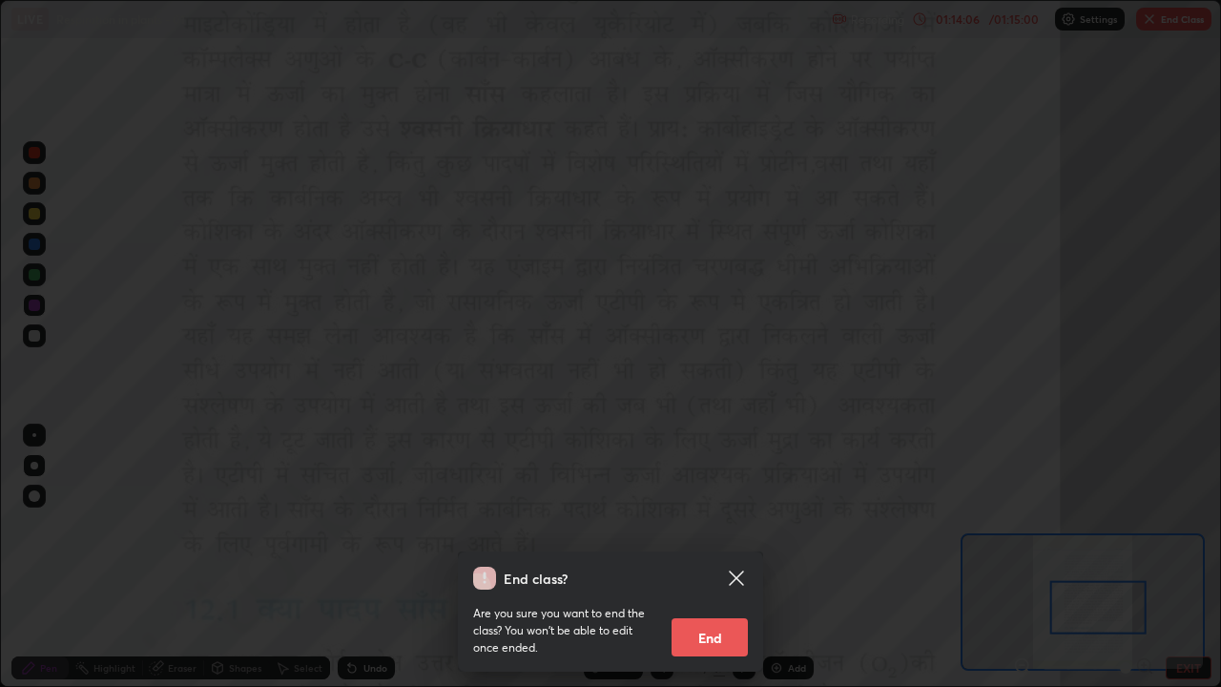
click at [1171, 21] on div at bounding box center [610, 343] width 1221 height 687
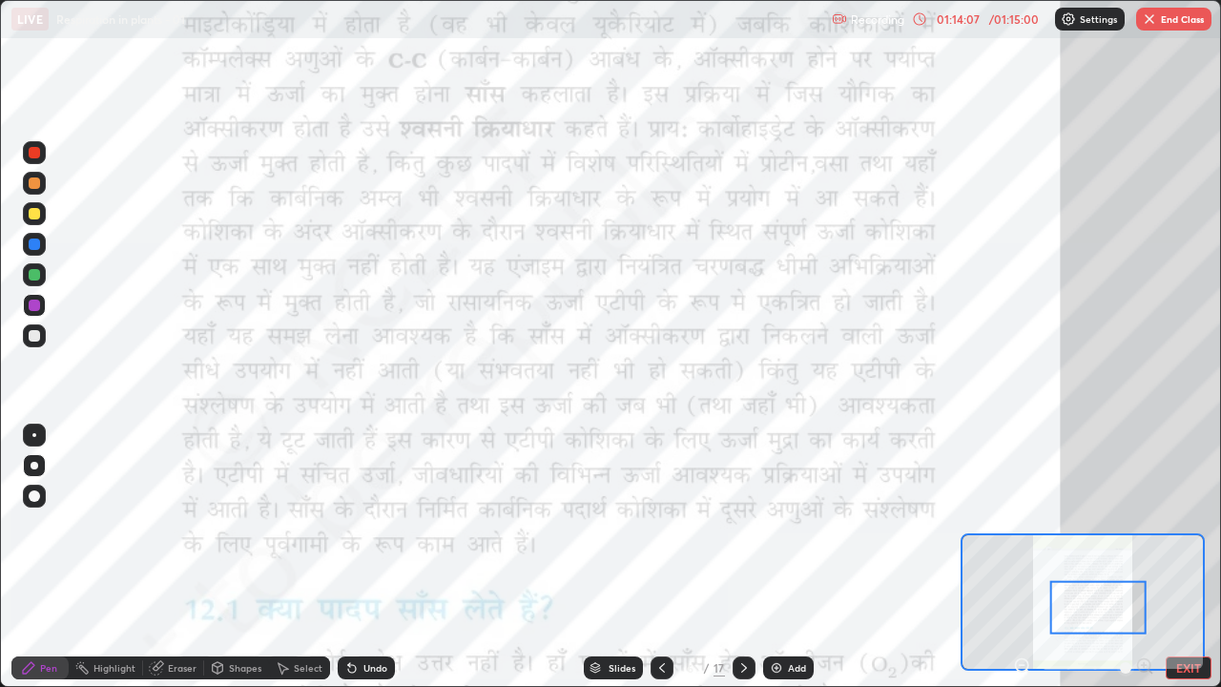
click at [1170, 20] on button "End Class" at bounding box center [1173, 19] width 75 height 23
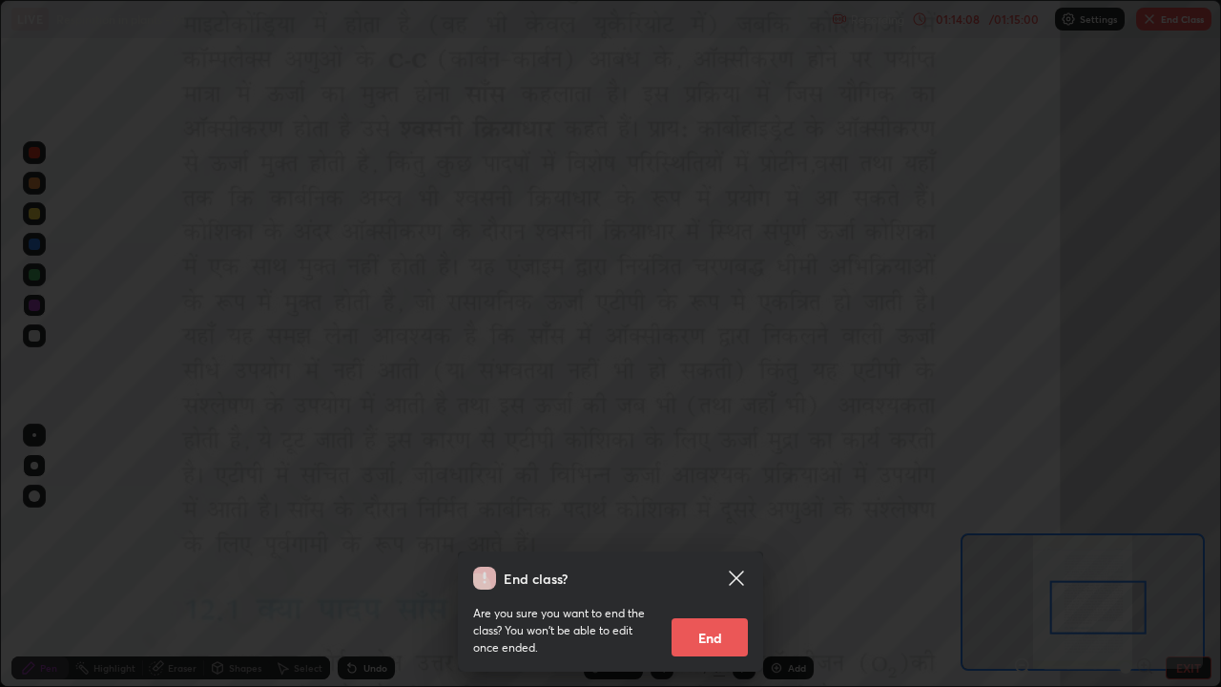
click at [711, 631] on button "End" at bounding box center [710, 637] width 76 height 38
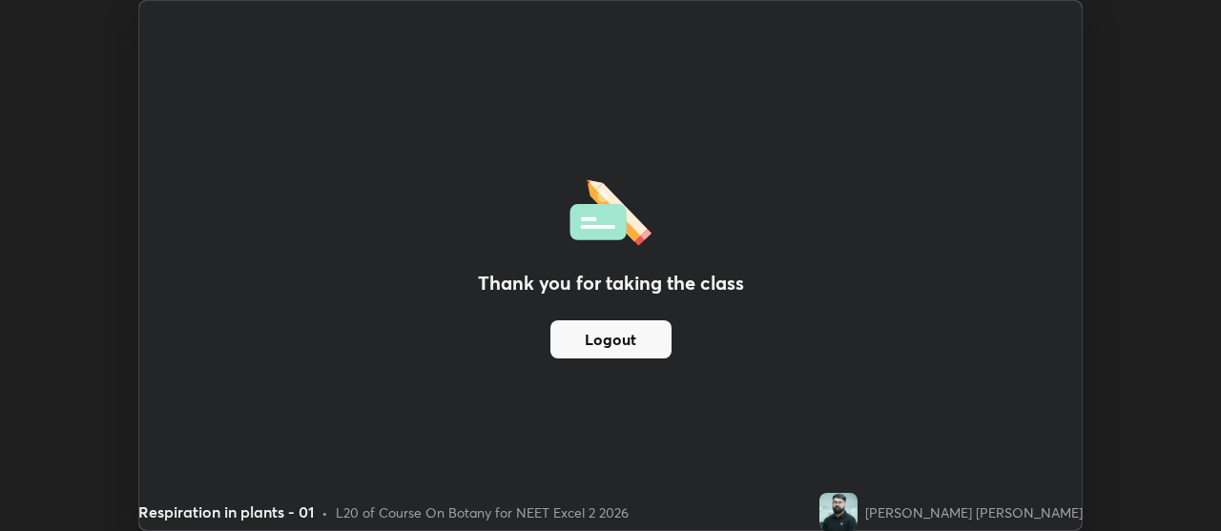
scroll to position [94856, 94166]
